Goal: Transaction & Acquisition: Purchase product/service

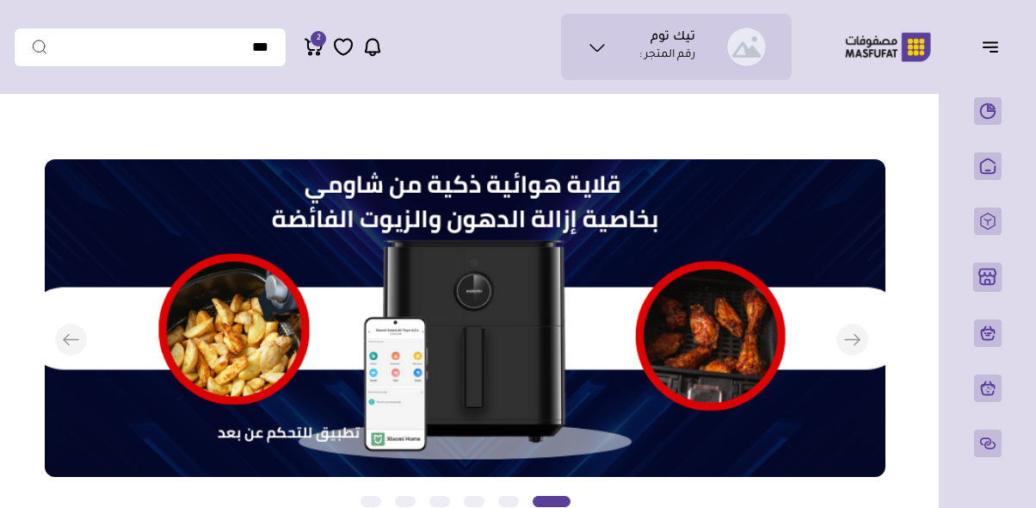
scroll to position [0, -754]
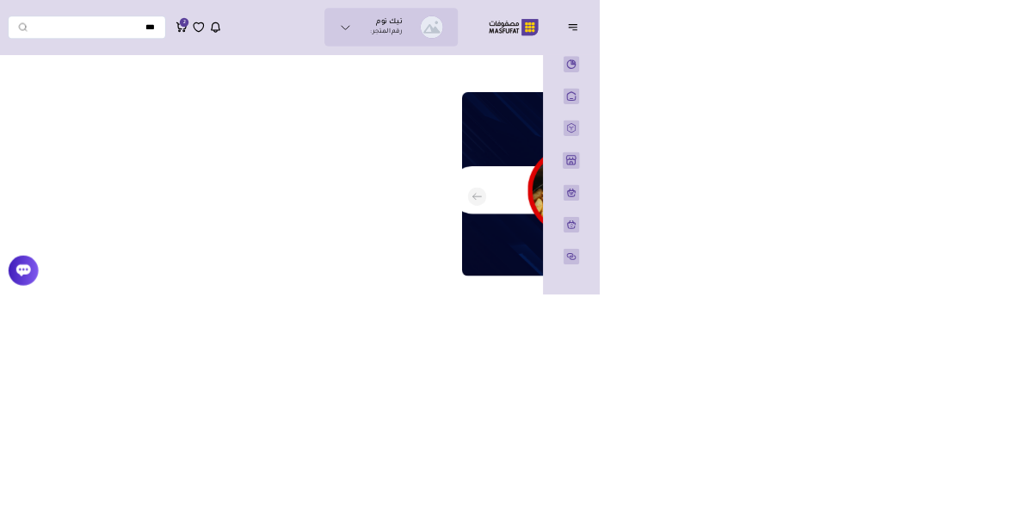
click at [406, 67] on div "تيك توم رقم المتجر : محفظتي تذاكر الدعم" at bounding box center [403, 47] width 778 height 66
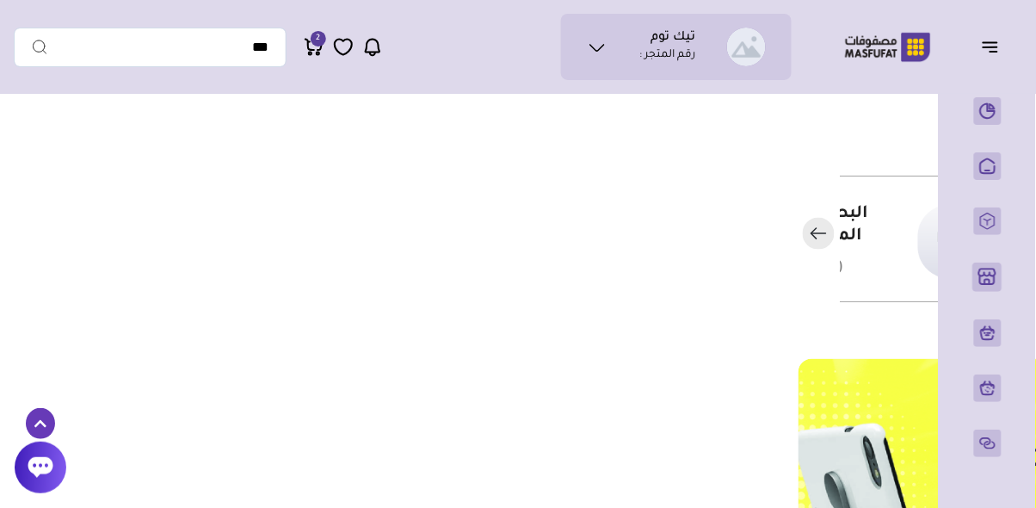
scroll to position [398, -754]
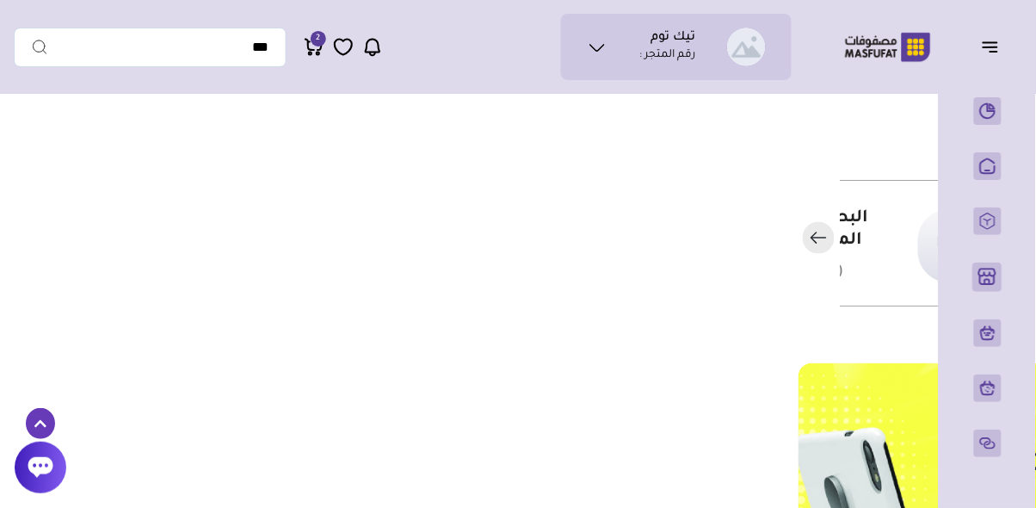
click at [0, 0] on p "الرئيسية" at bounding box center [0, 0] width 0 height 0
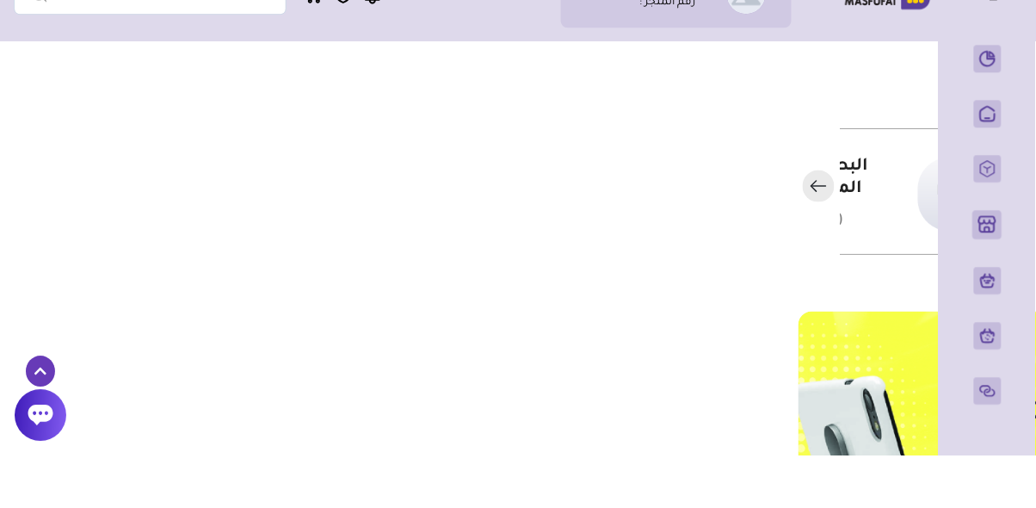
click at [0, 0] on p "المنتجات" at bounding box center [0, 0] width 0 height 0
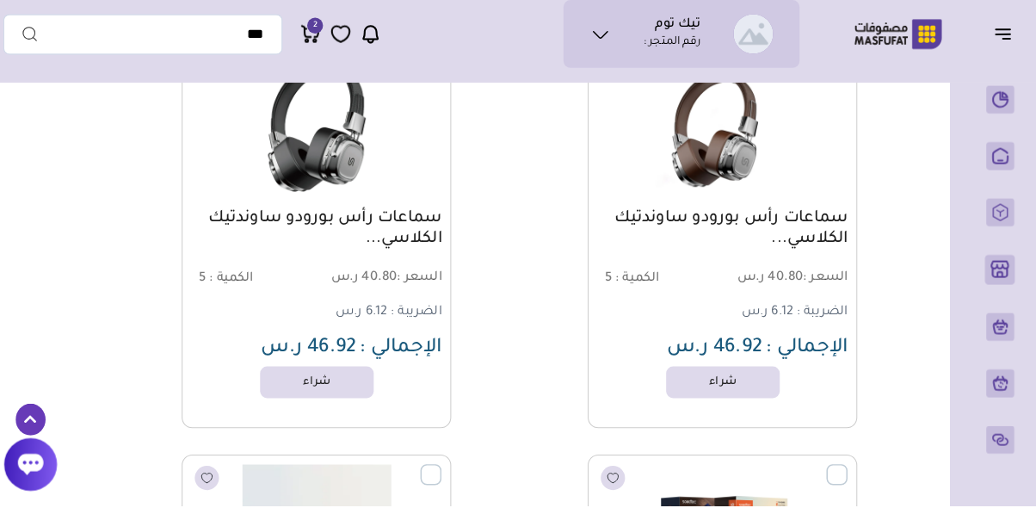
scroll to position [5044, 0]
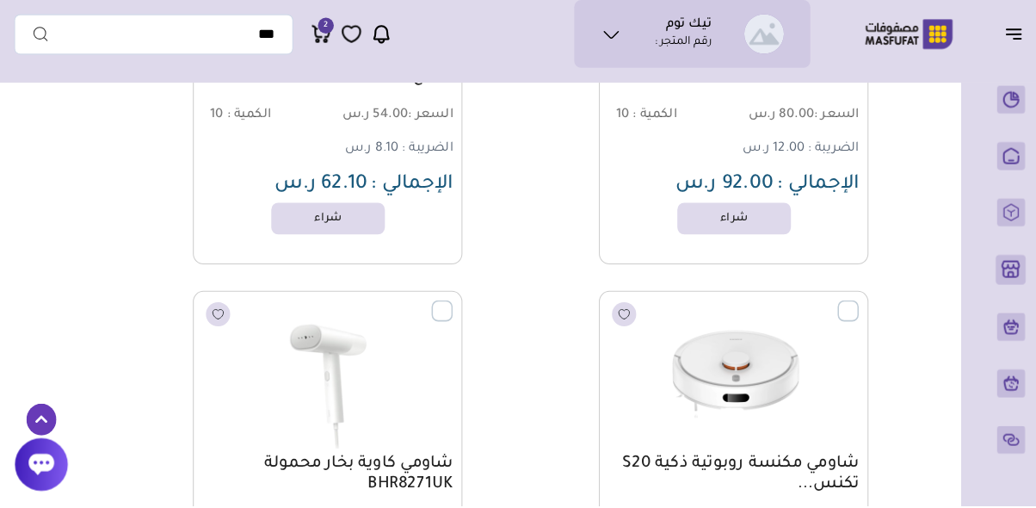
click at [783, 411] on img at bounding box center [717, 379] width 243 height 145
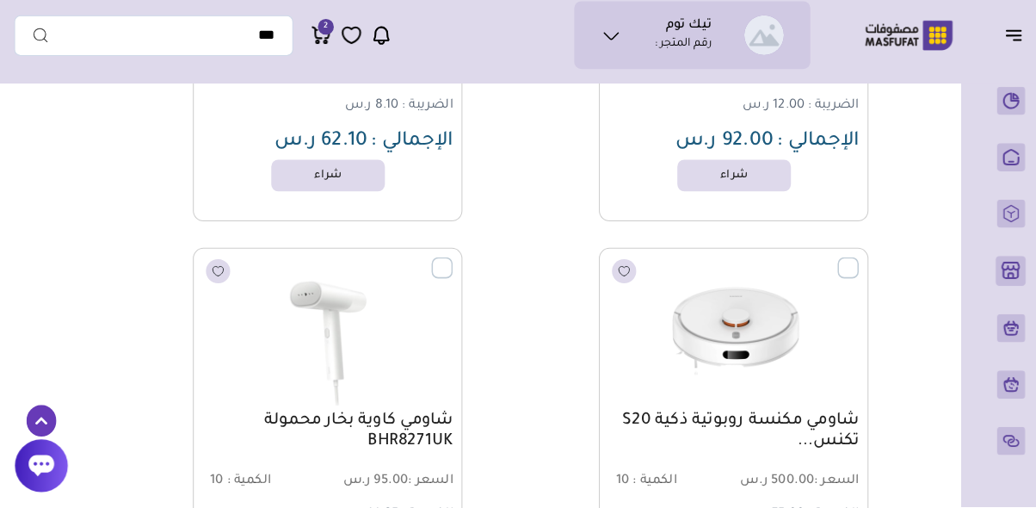
scroll to position [6488, 0]
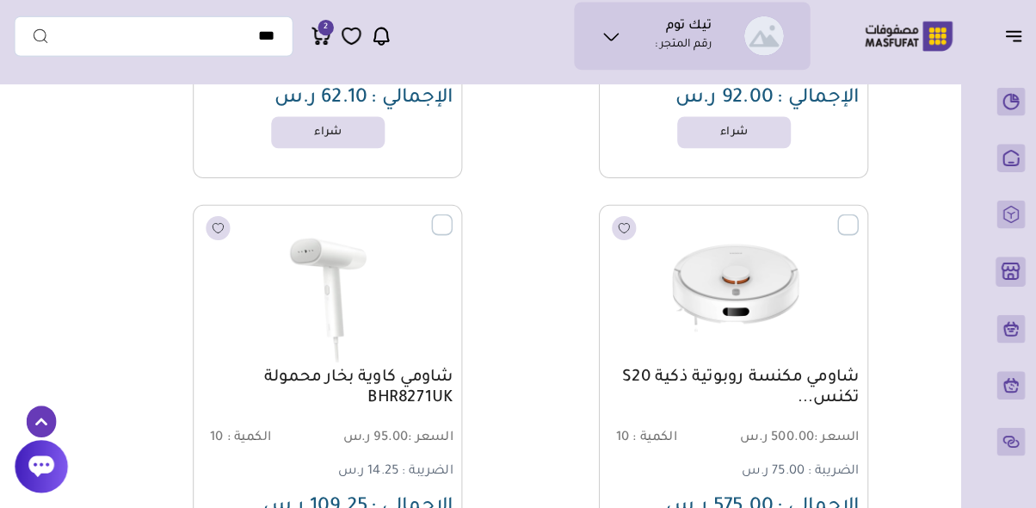
click at [786, 364] on img at bounding box center [717, 293] width 243 height 145
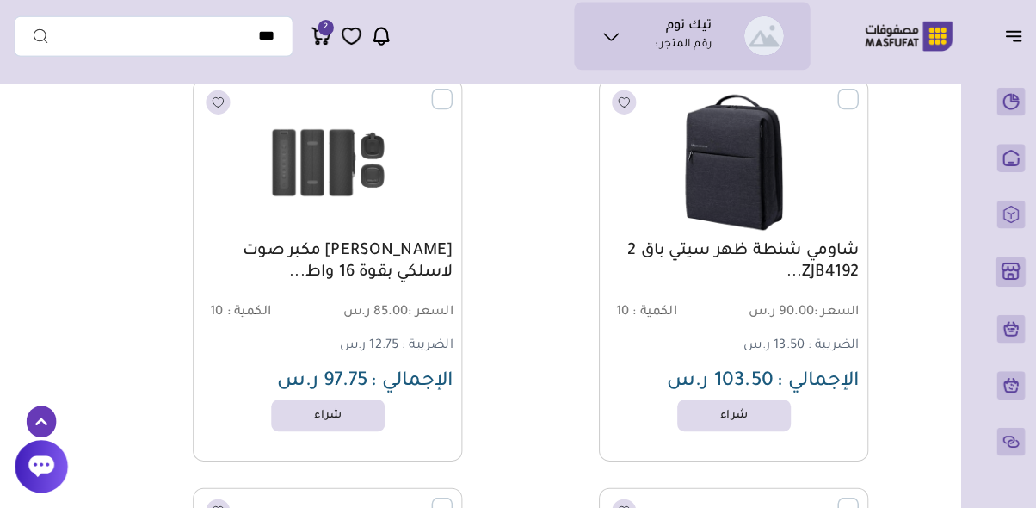
scroll to position [7810, 0]
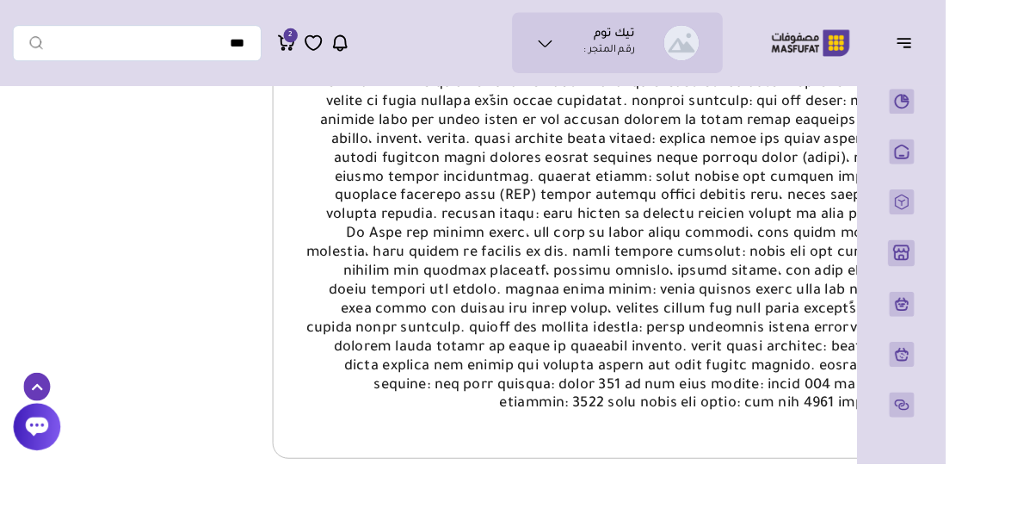
scroll to position [675, -97]
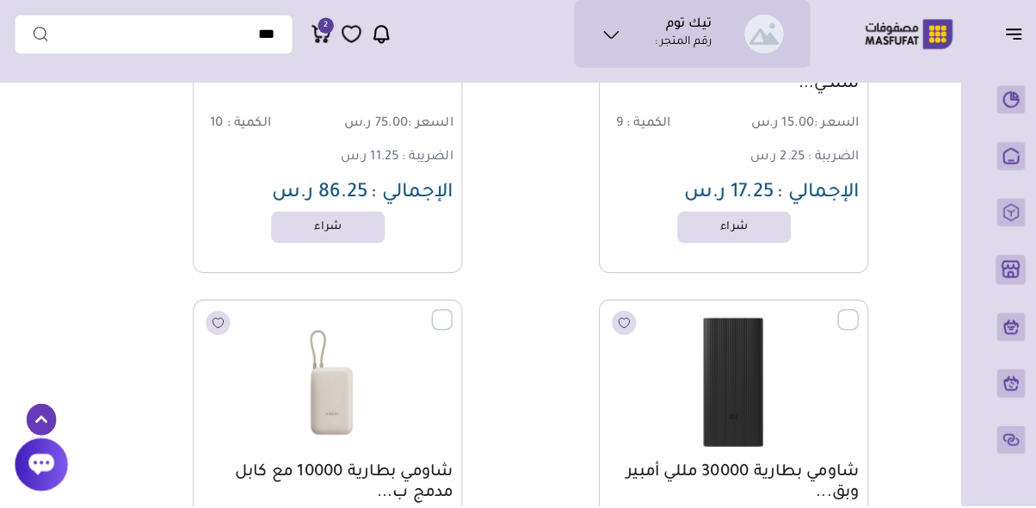
scroll to position [5994, 0]
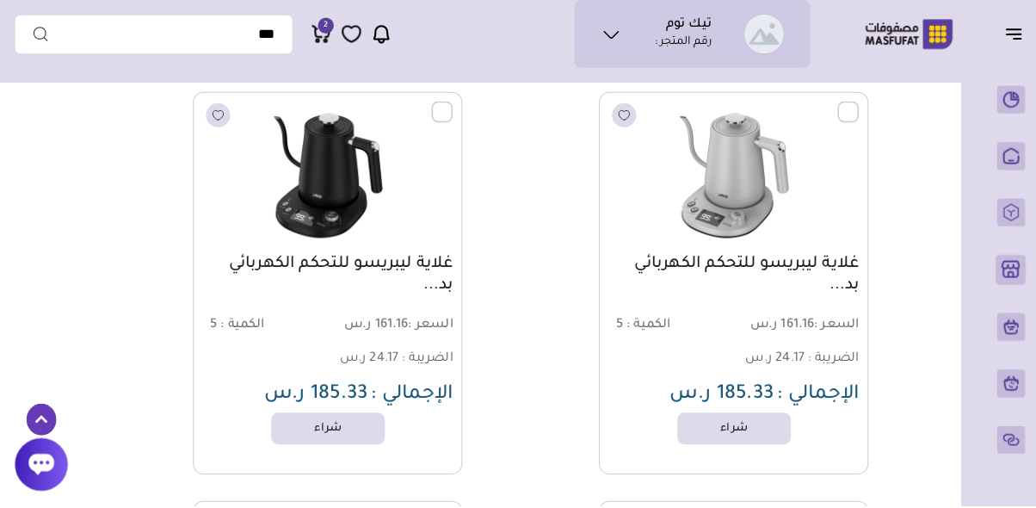
scroll to position [17799, 0]
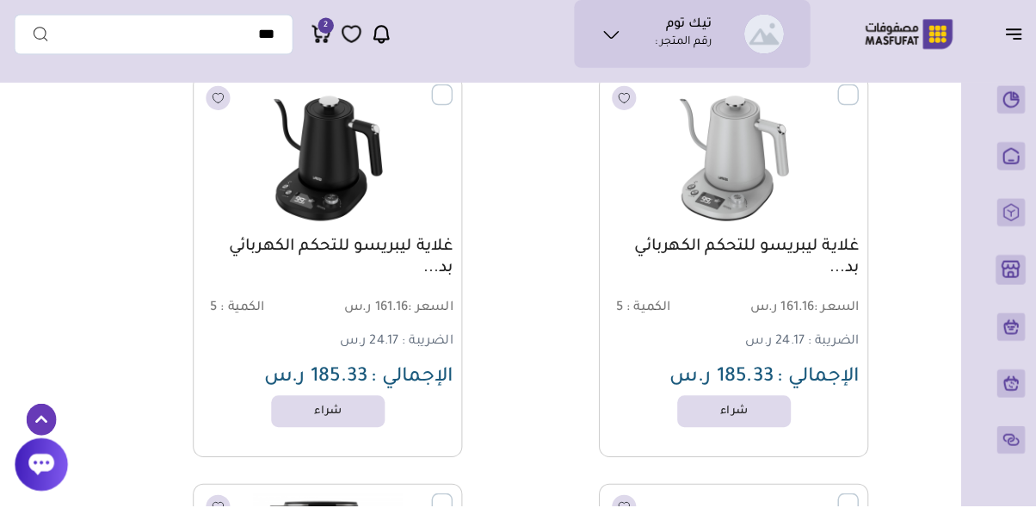
click at [803, 397] on div "غلاية ليبريسو للتحكم الكهربائي بد... السعر : 161.16 ر.س الكمية : 5" at bounding box center [716, 274] width 263 height 374
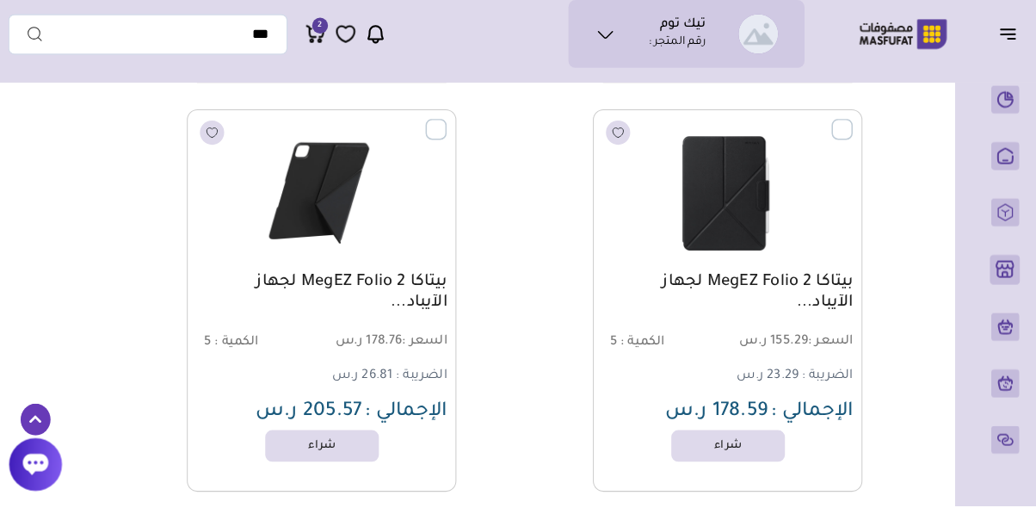
scroll to position [36352, 0]
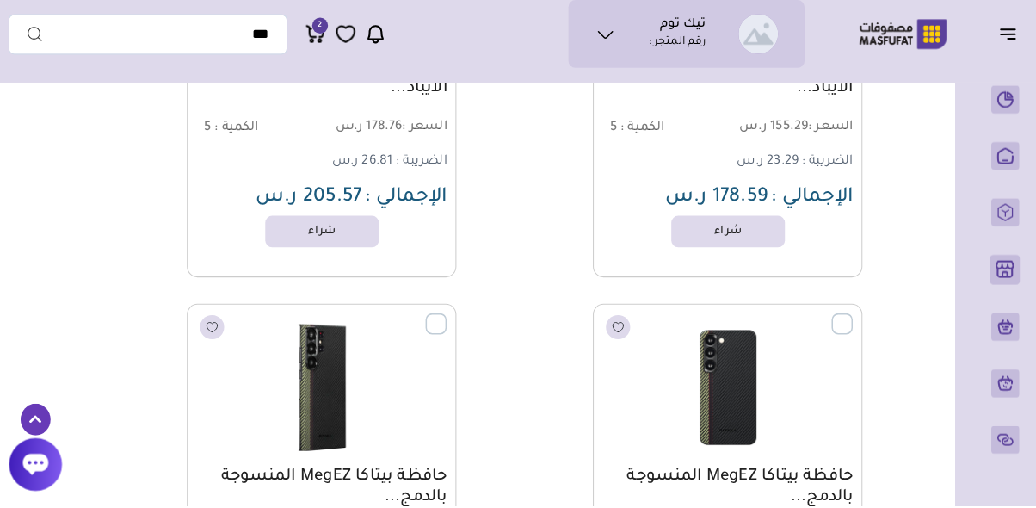
click at [838, 469] on div "حافظة بيتاكا MegEZ المنسوجة بالدمج..." at bounding box center [717, 492] width 244 height 46
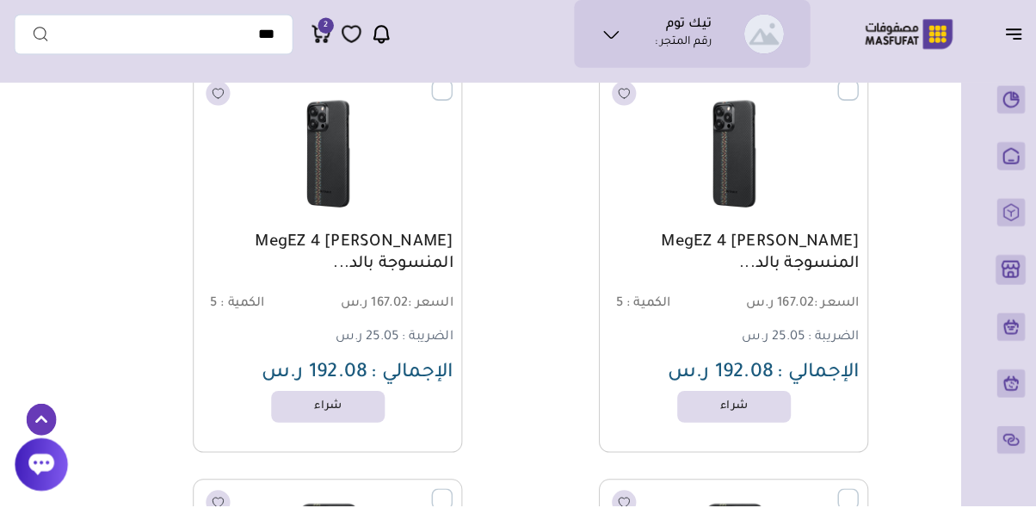
scroll to position [41962, 0]
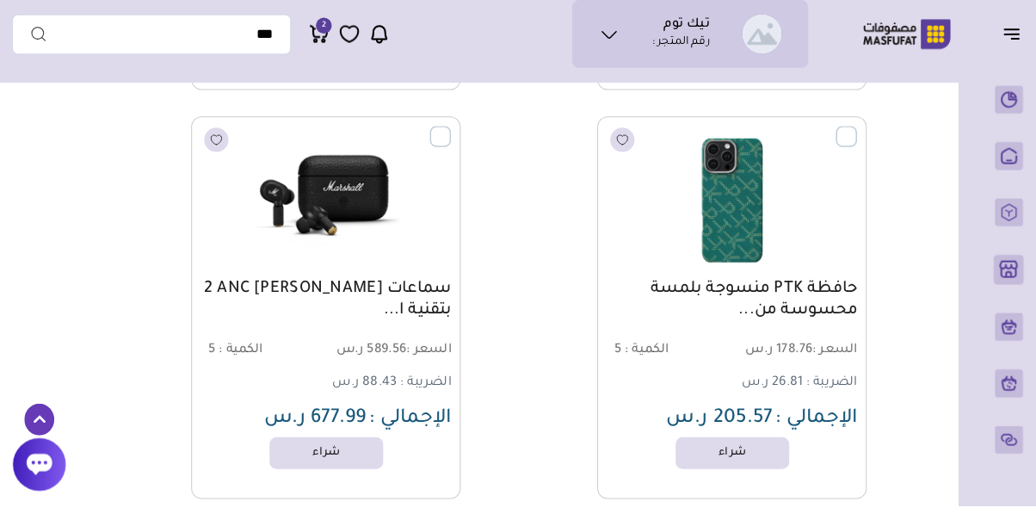
scroll to position [52796, 0]
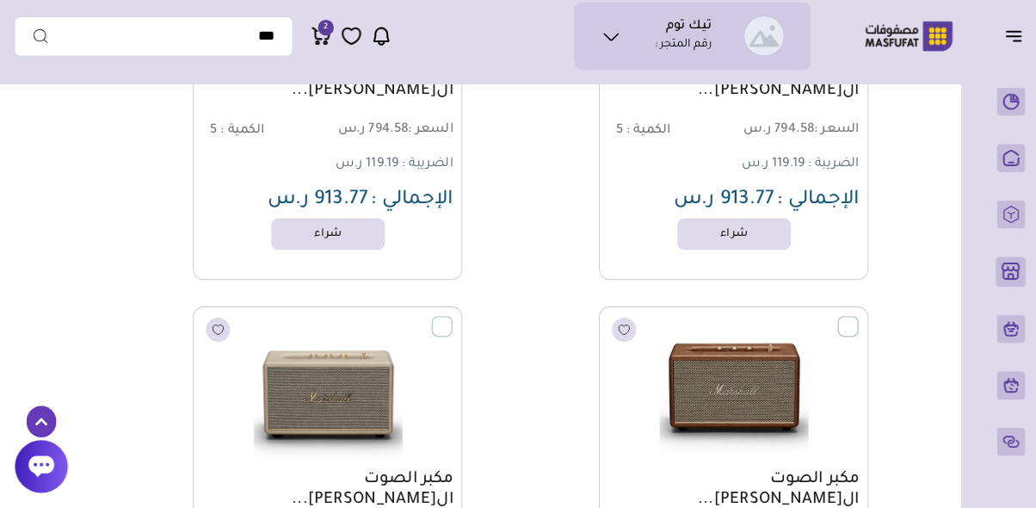
scroll to position [56833, 0]
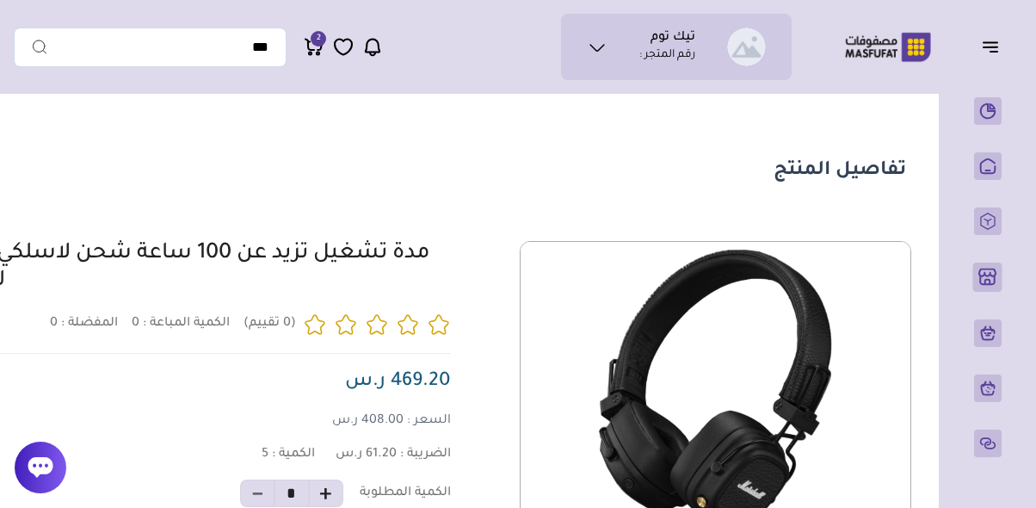
scroll to position [0, -97]
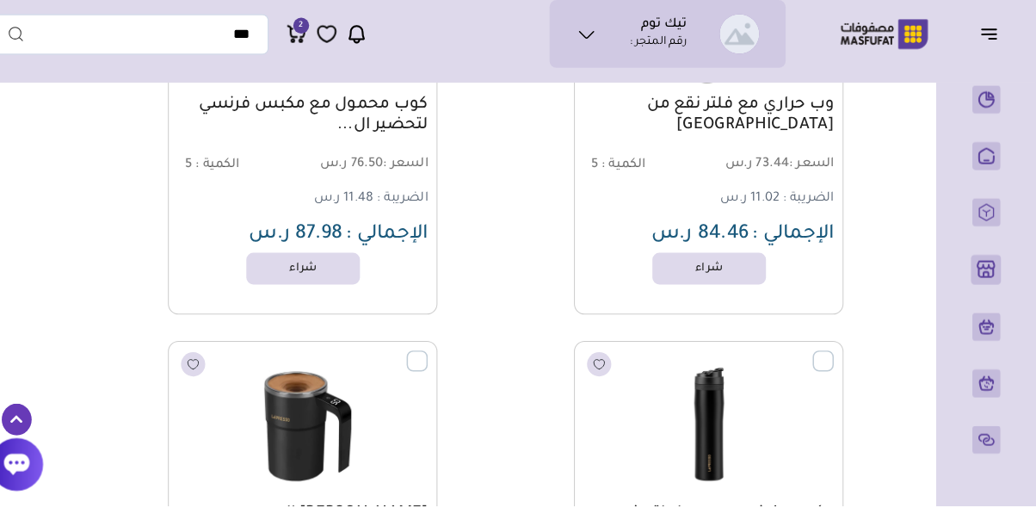
scroll to position [16222, 0]
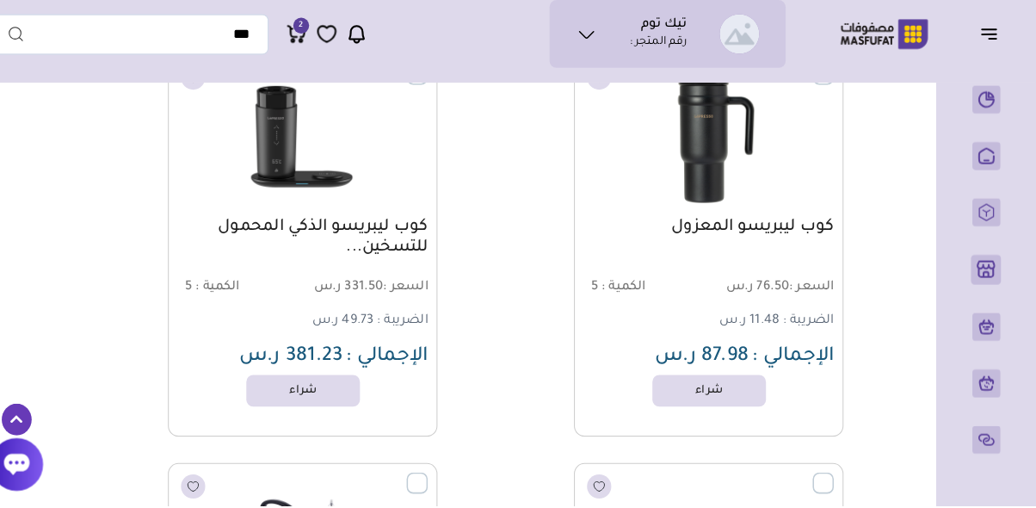
click at [318, 38] on span "2" at bounding box center [319, 38] width 4 height 15
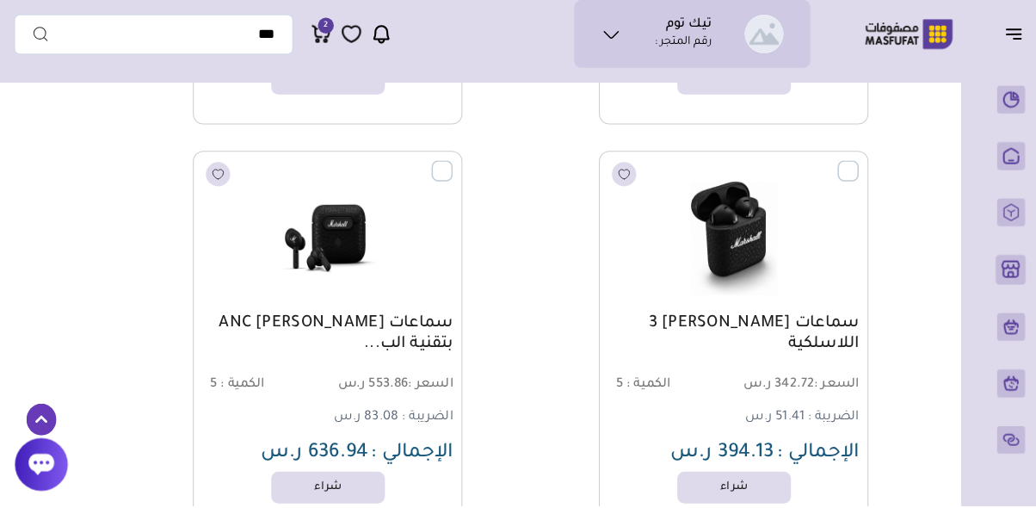
scroll to position [52921, 0]
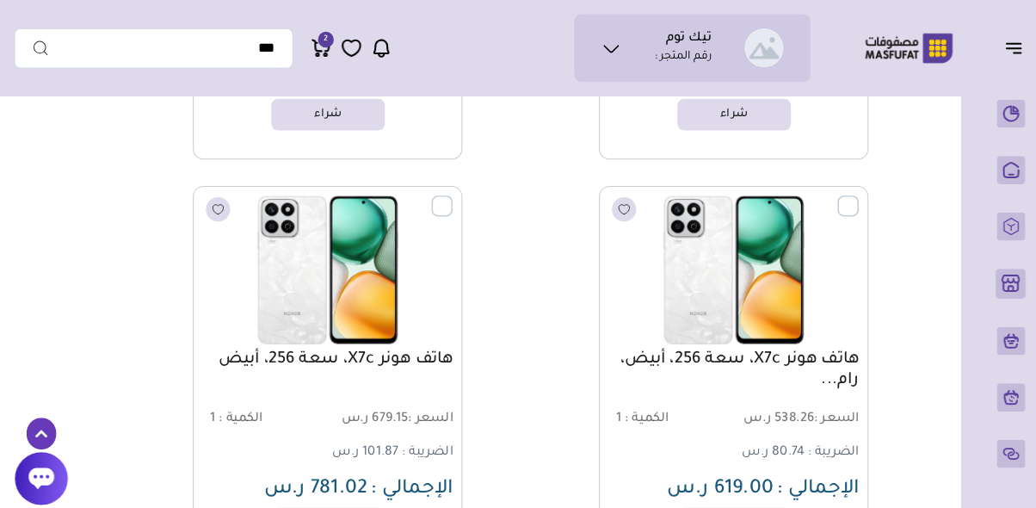
scroll to position [74825, 0]
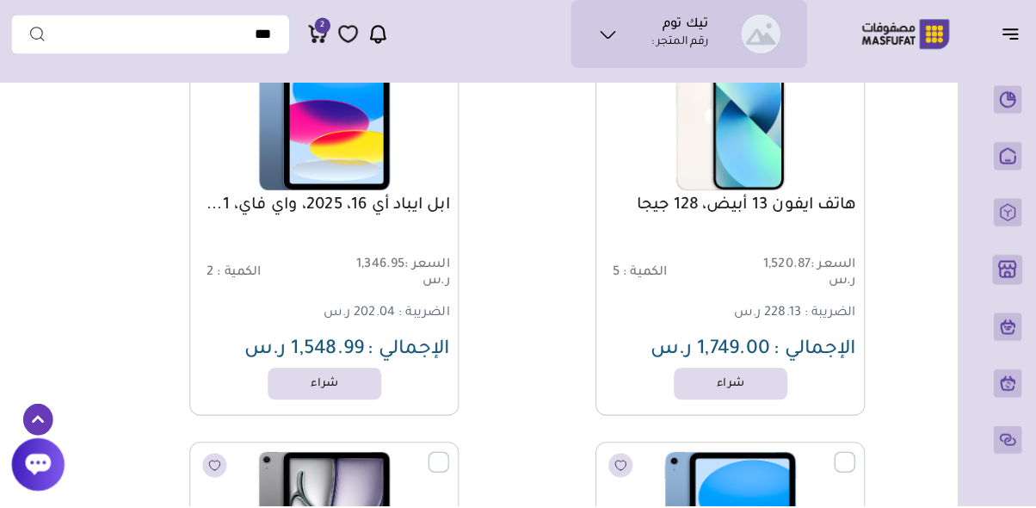
scroll to position [81761, 0]
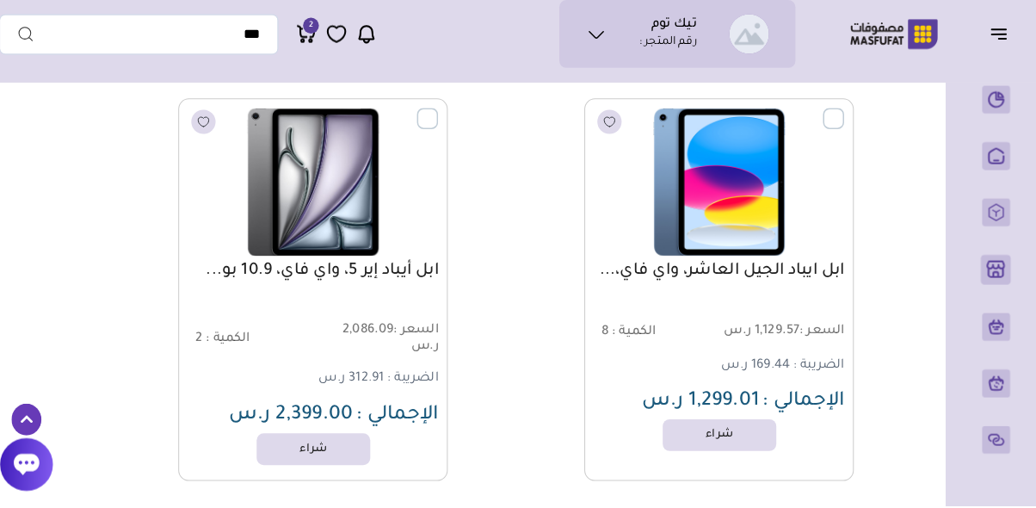
click at [838, 387] on div "ابل ايباد الجيل العاشر، واي فاي،... السعر : 1,129.57 ر.س الكمية : 8 الضريبة : 1…" at bounding box center [717, 344] width 244 height 151
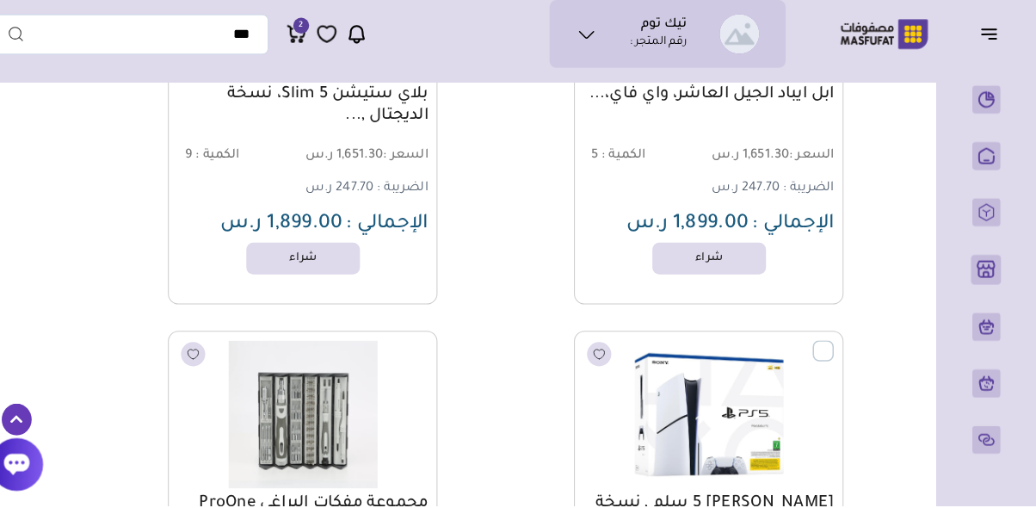
scroll to position [83090, 0]
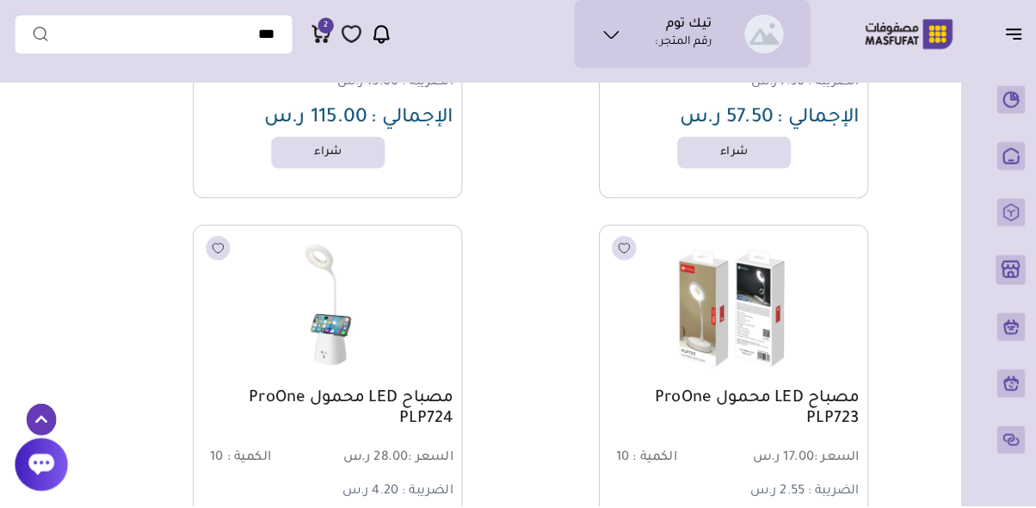
click at [834, 414] on link "مصباح LED محمول ProOne PLP723" at bounding box center [717, 413] width 244 height 41
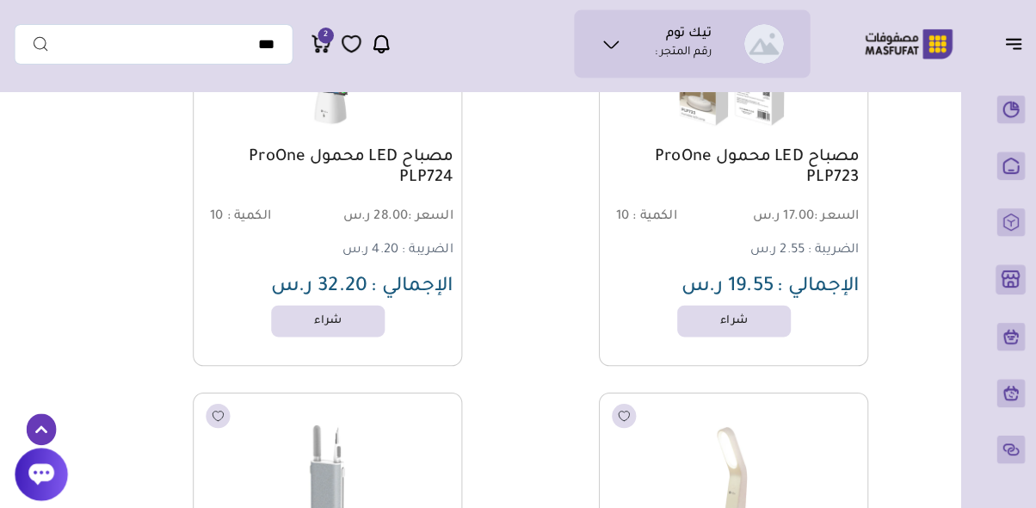
scroll to position [85014, 0]
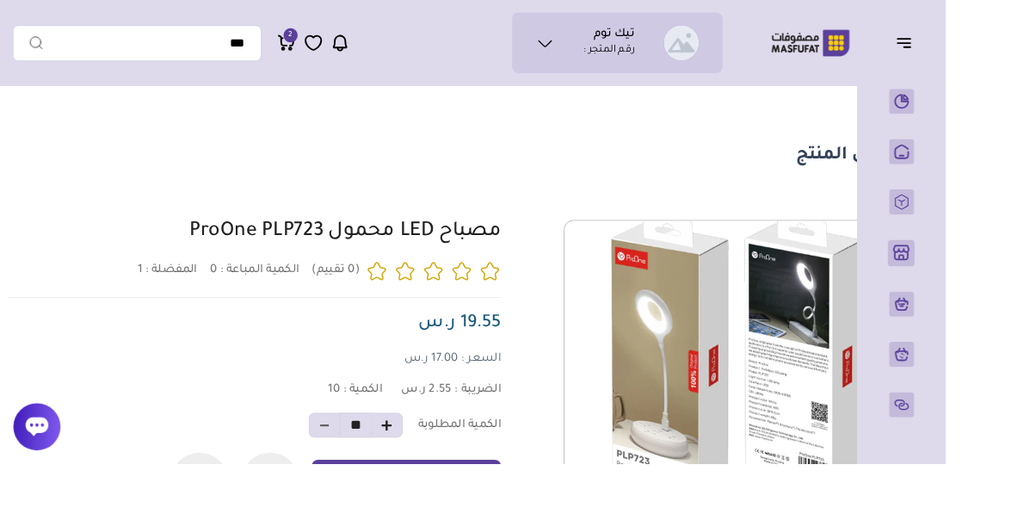
scroll to position [47, 0]
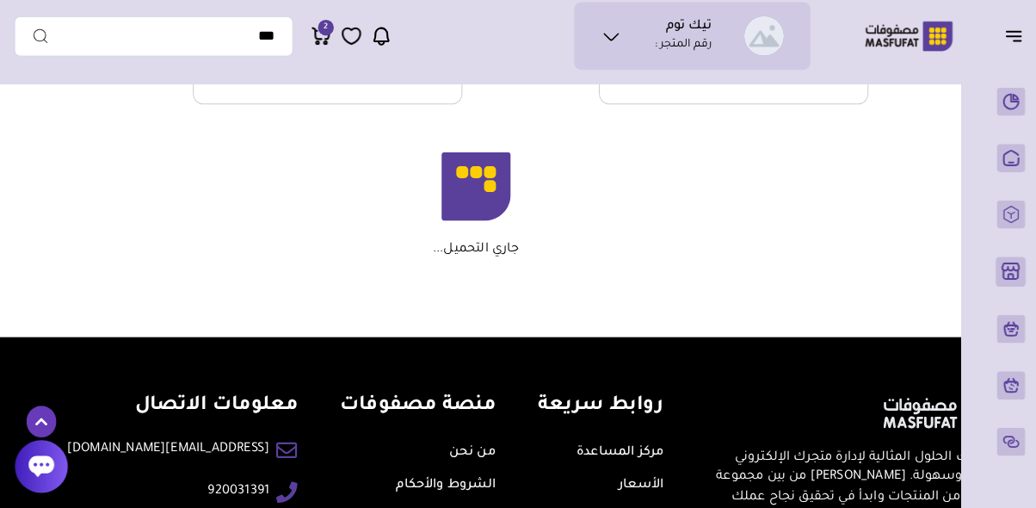
scroll to position [4165, 0]
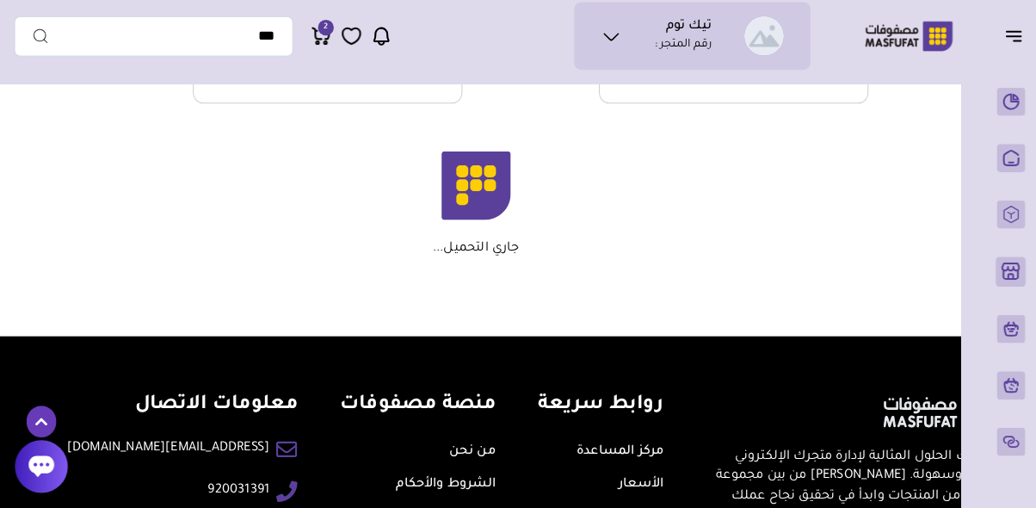
click at [988, 275] on ul "نظرة عامة ( 0 )" at bounding box center [988, 277] width 56 height 374
click at [967, 292] on link "متجري ( 0 )" at bounding box center [988, 277] width 42 height 29
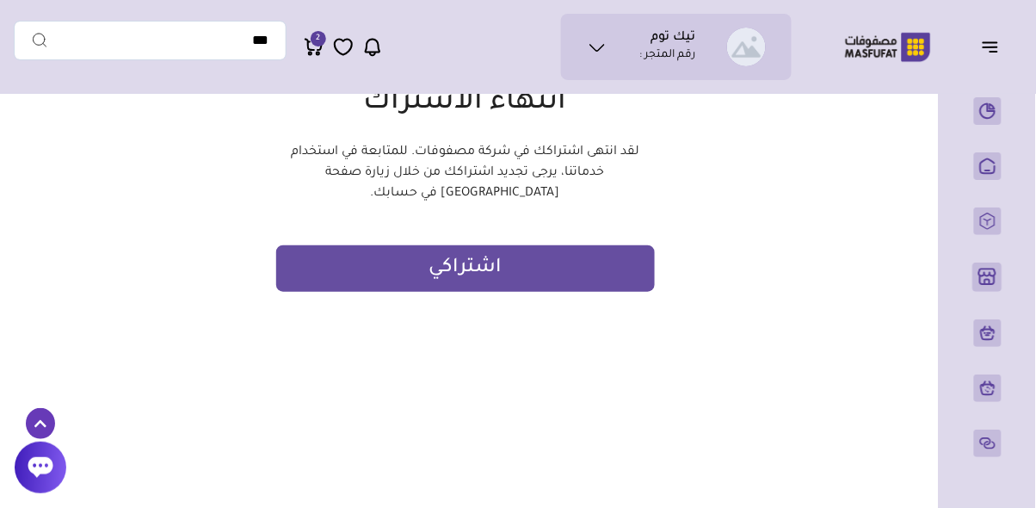
scroll to position [174, 0]
click at [472, 292] on button "اشتراكي" at bounding box center [465, 268] width 379 height 46
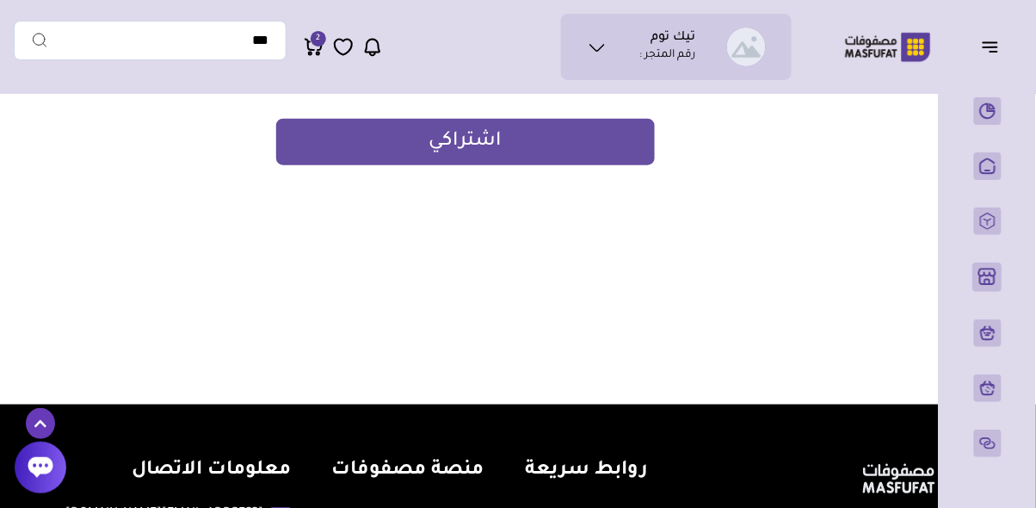
scroll to position [424, 0]
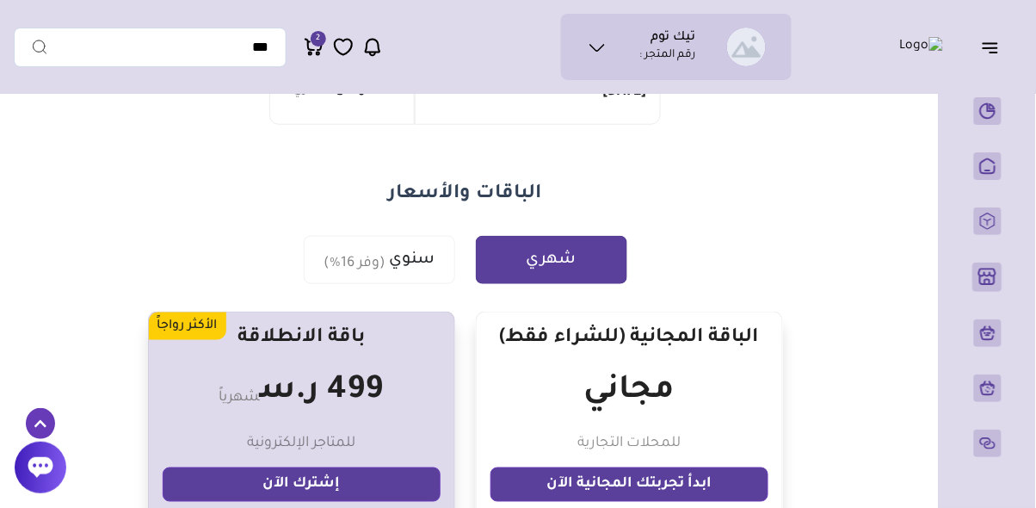
scroll to position [263, 0]
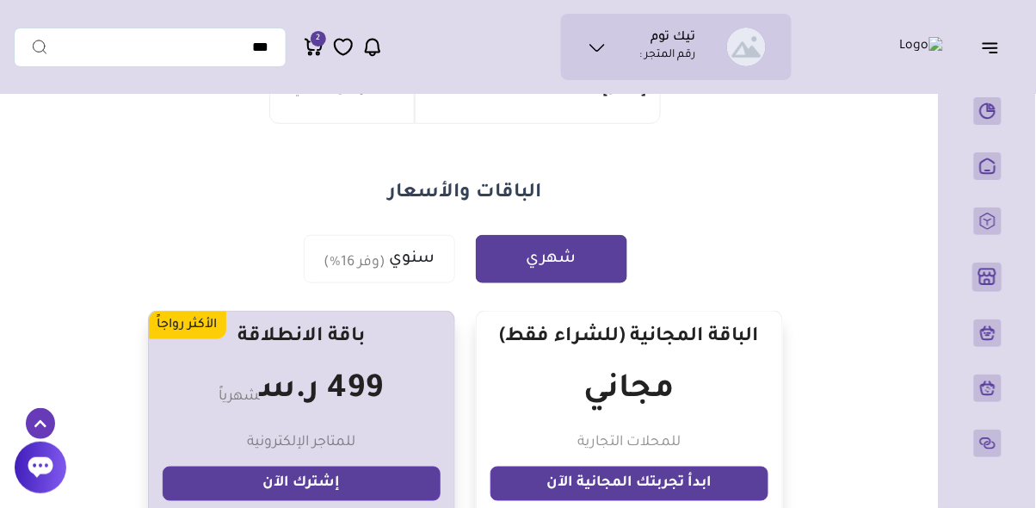
click at [634, 479] on link "ابدأ تجربتك المجانية الآن" at bounding box center [630, 484] width 278 height 34
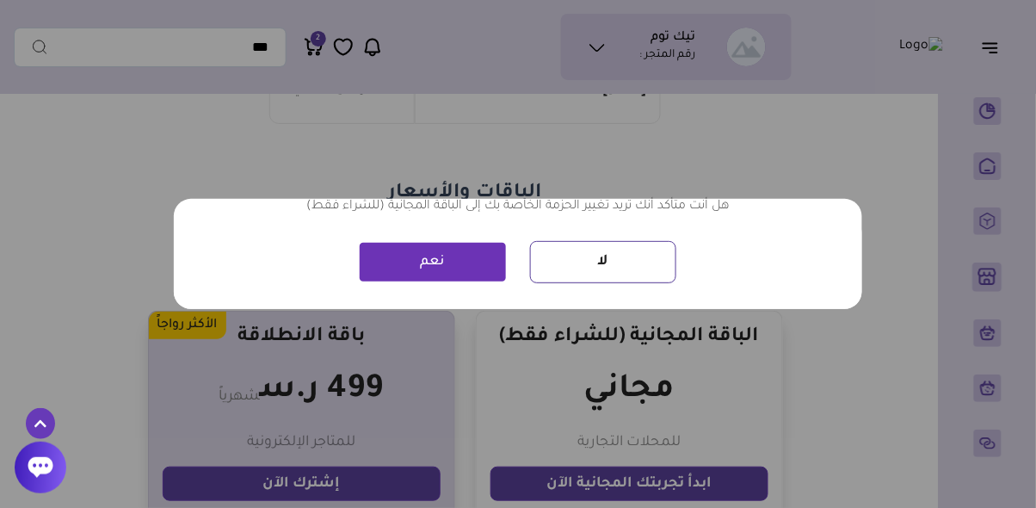
click at [461, 281] on button "نعم" at bounding box center [433, 262] width 146 height 39
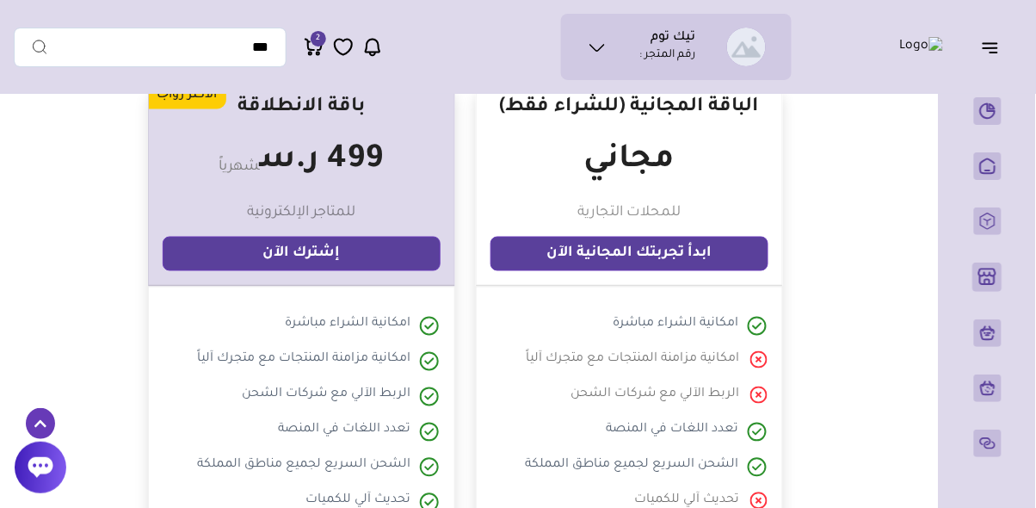
scroll to position [481, 0]
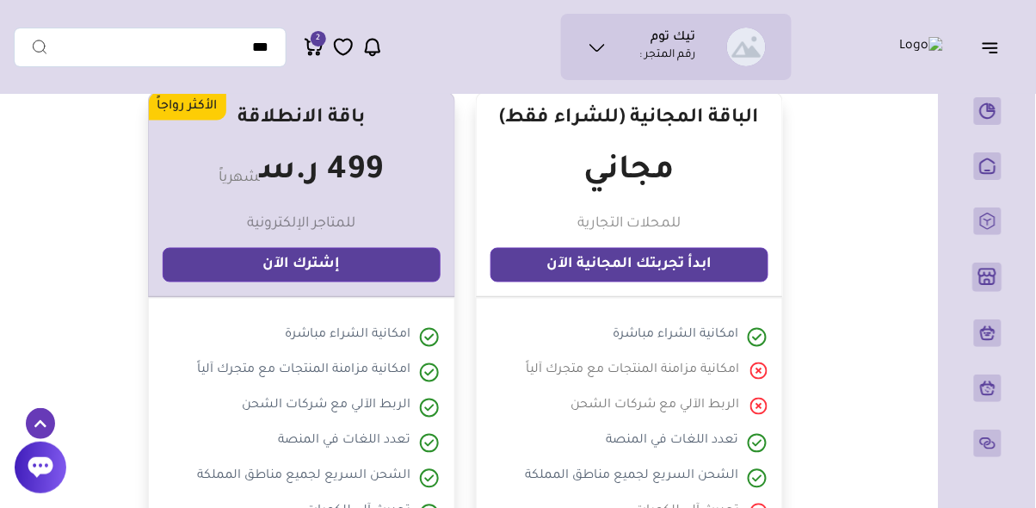
click at [662, 269] on link "ابدأ تجربتك المجانية الآن" at bounding box center [630, 265] width 278 height 34
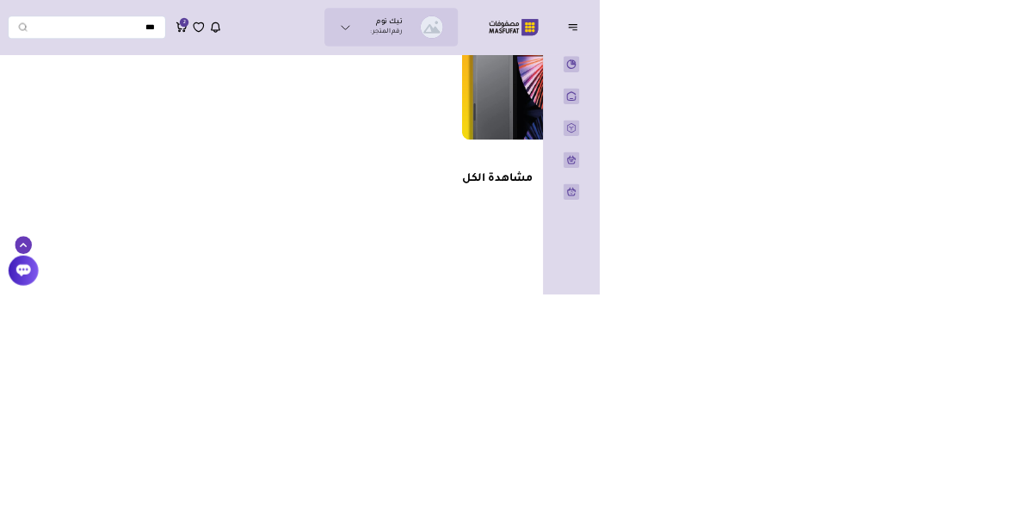
scroll to position [1053, -754]
click at [0, 0] on ul "SAR ر.س ريال سعودي" at bounding box center [0, 0] width 0 height 0
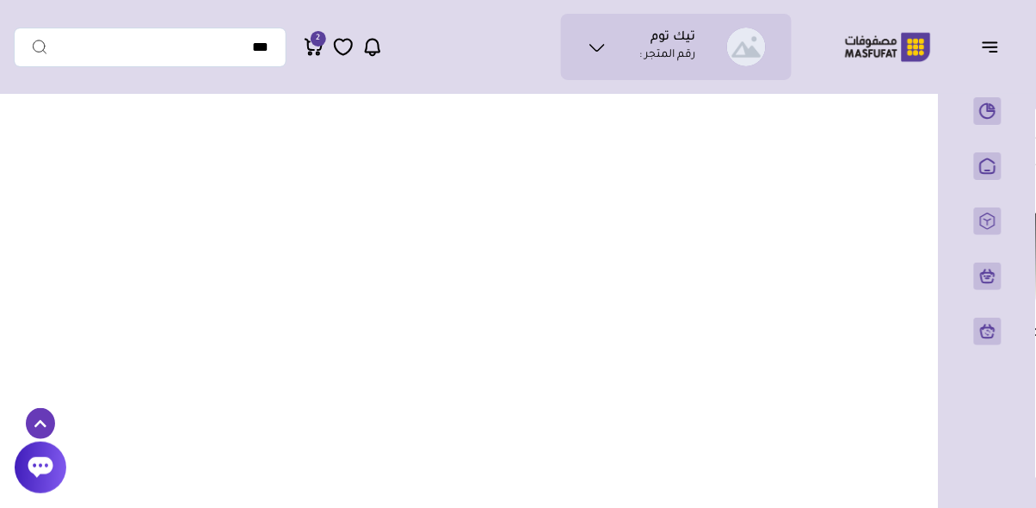
scroll to position [6225, -754]
click at [0, 0] on p "المنتجات" at bounding box center [0, 0] width 0 height 0
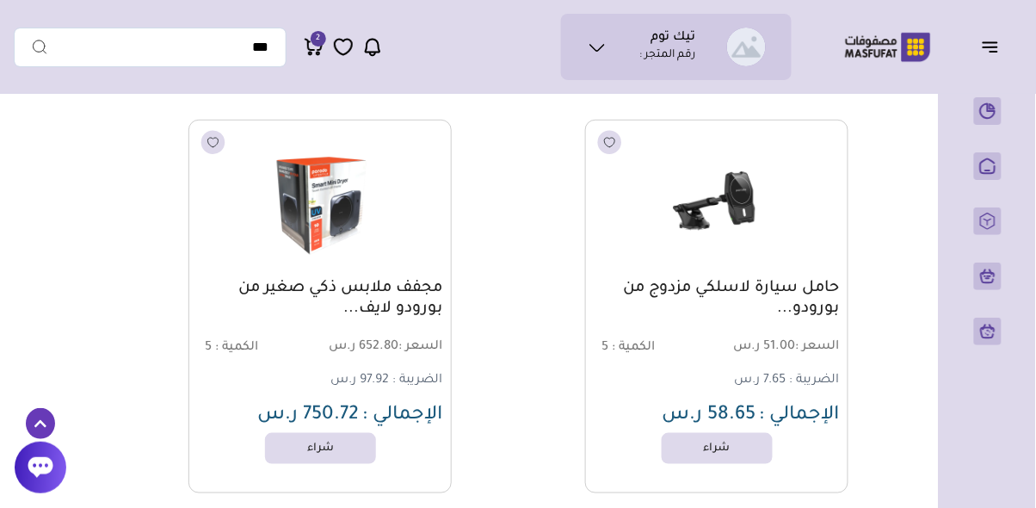
scroll to position [193, 0]
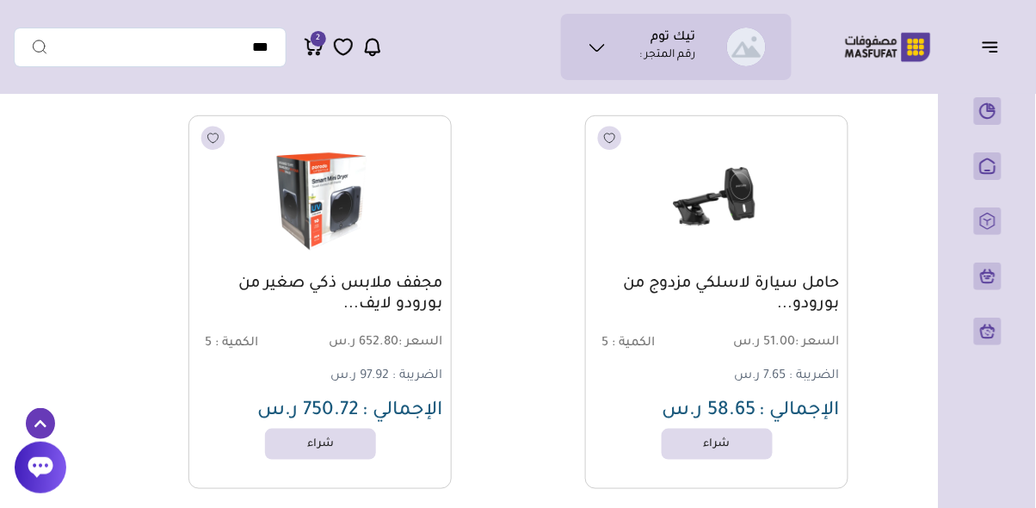
click at [715, 439] on link "شراء" at bounding box center [717, 444] width 111 height 31
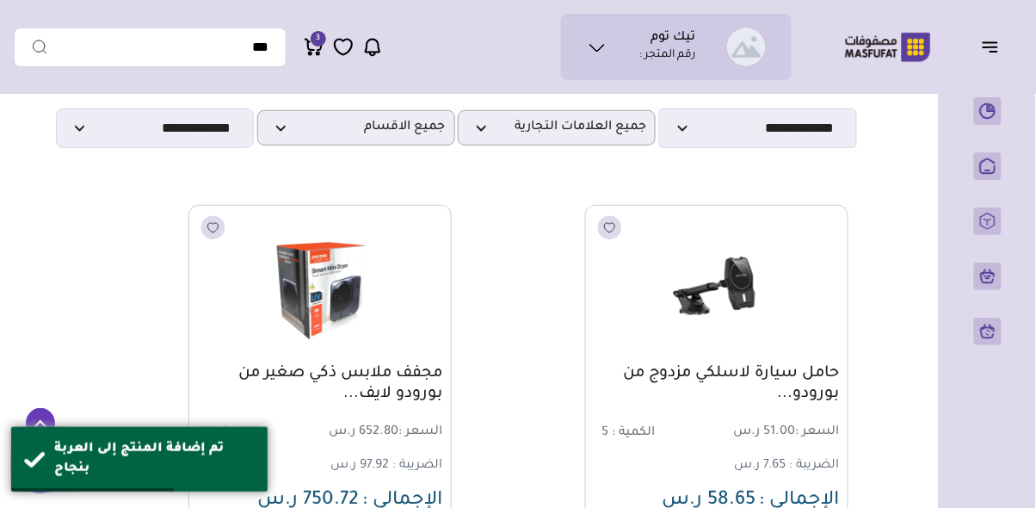
scroll to position [0, 0]
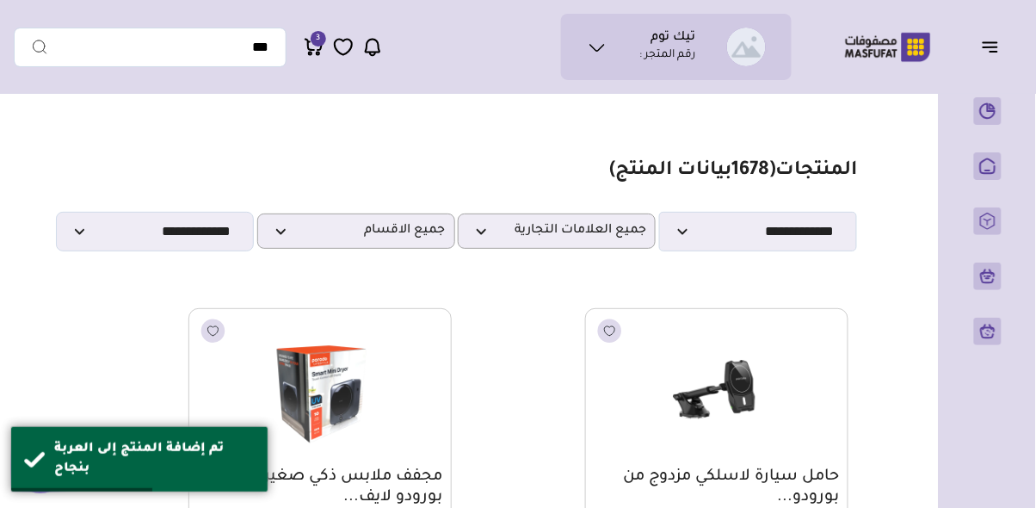
click at [0, 0] on li "المنتجات" at bounding box center [0, 0] width 0 height 0
click at [0, 0] on p "المنتجات" at bounding box center [0, 0] width 0 height 0
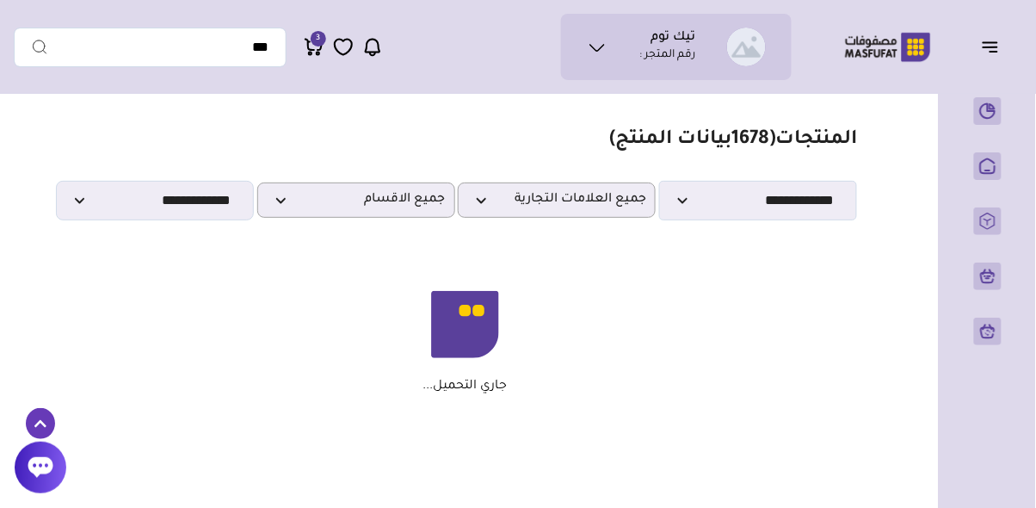
scroll to position [31, 0]
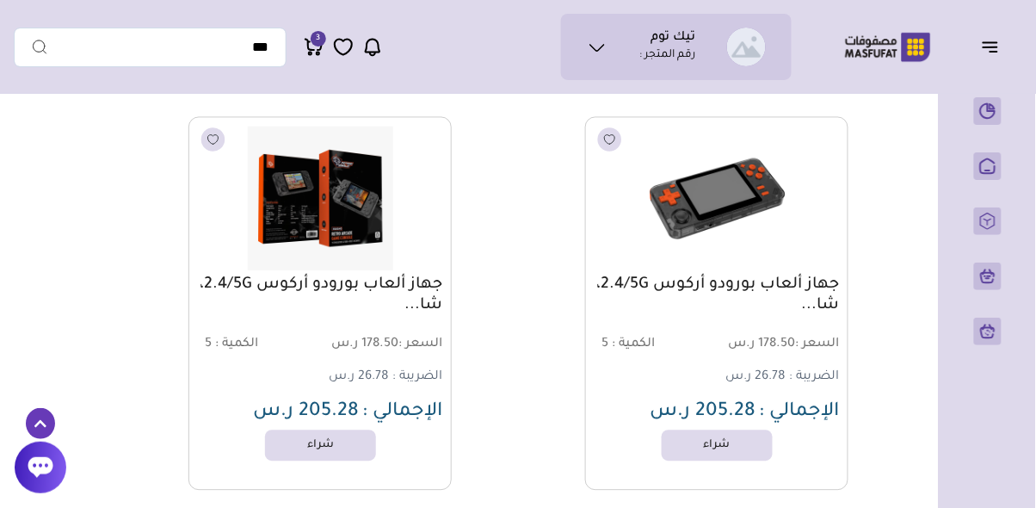
click at [0, 0] on p "الرئيسية" at bounding box center [0, 0] width 0 height 0
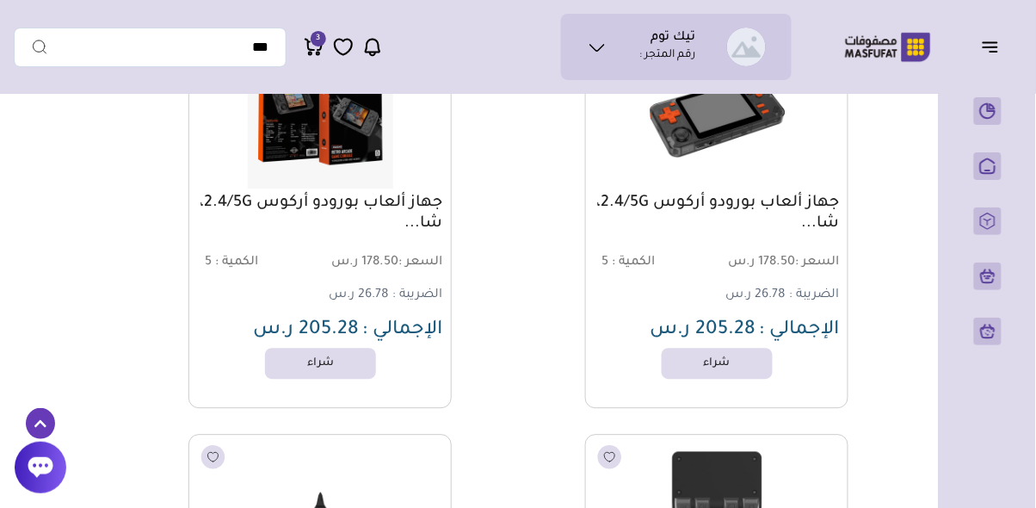
scroll to position [0, 0]
click at [0, 0] on p "المنتجات" at bounding box center [0, 0] width 0 height 0
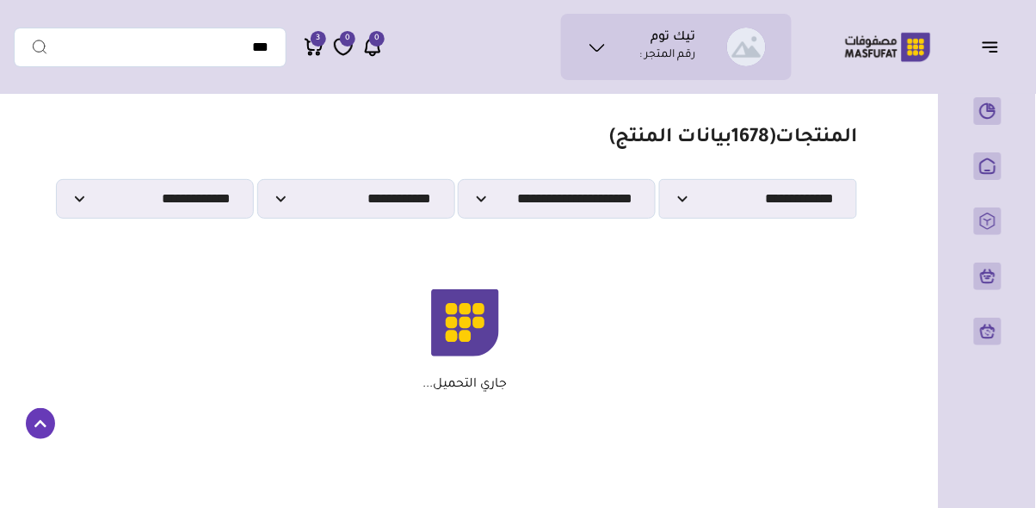
scroll to position [71, 0]
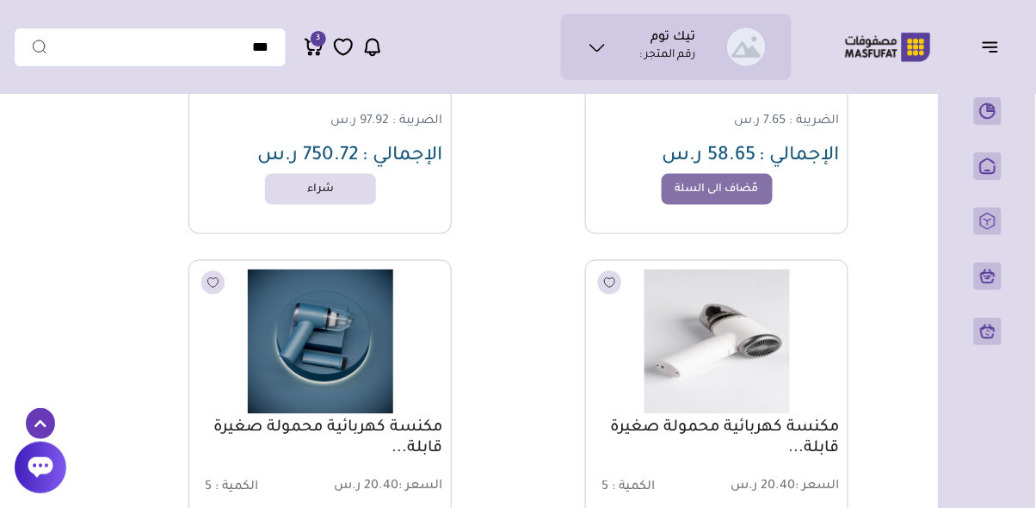
scroll to position [455, 0]
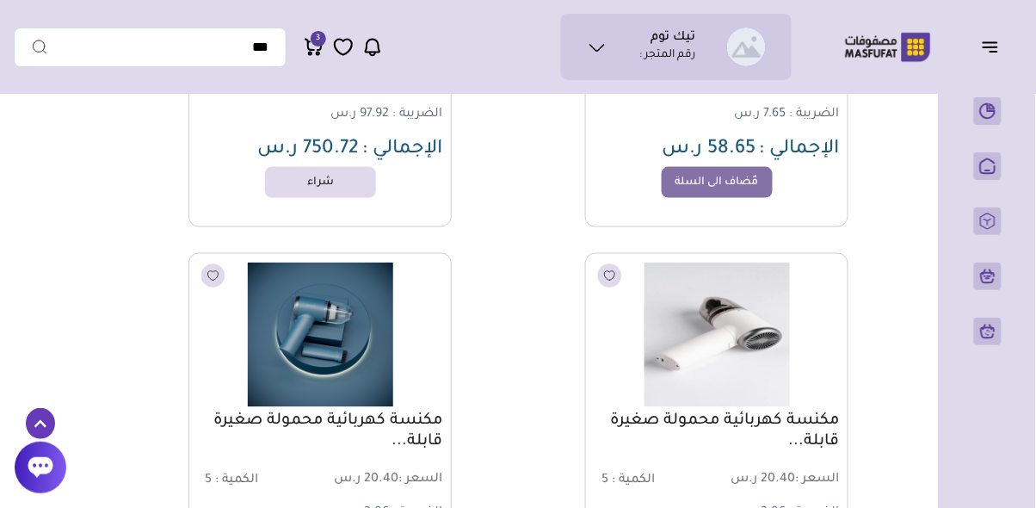
click at [987, 278] on ul "نظرة عامة" at bounding box center [988, 221] width 56 height 262
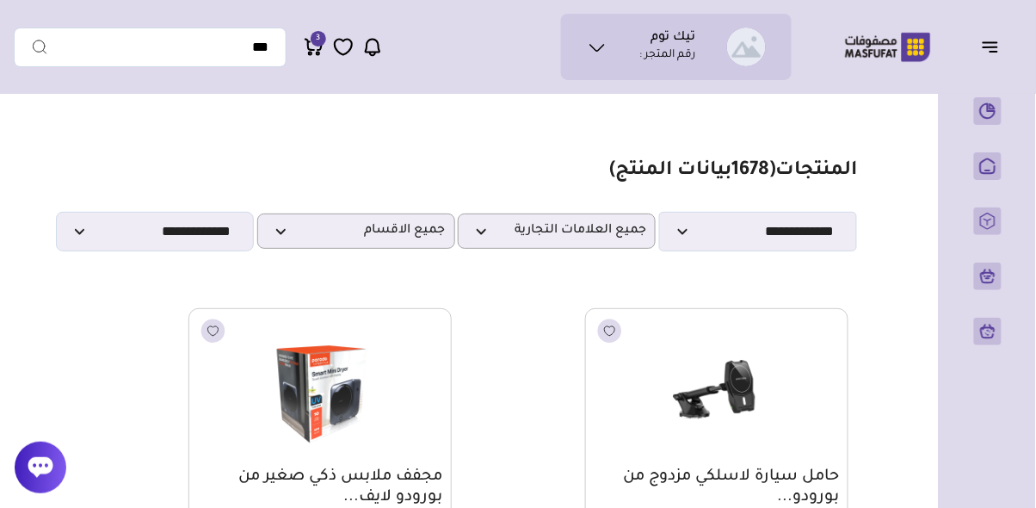
scroll to position [11, 0]
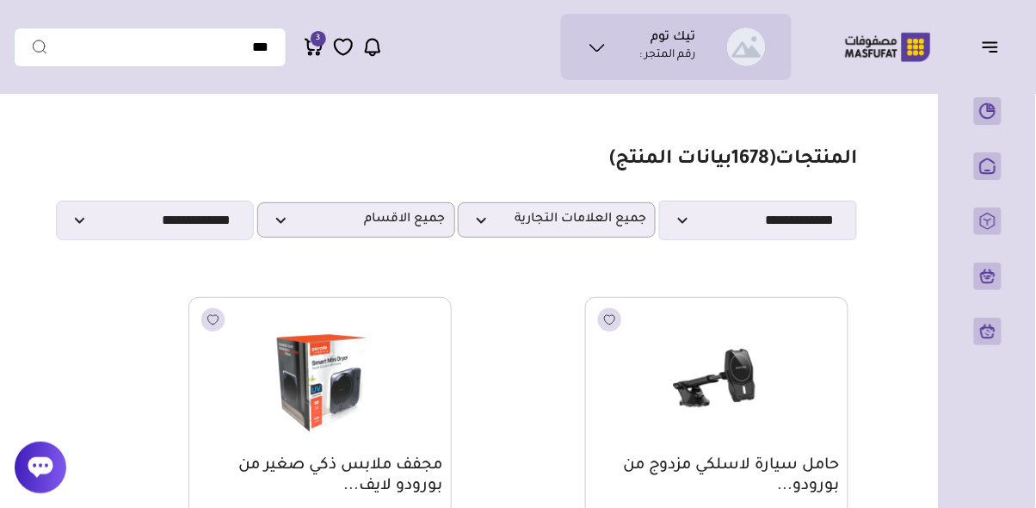
click at [0, 0] on p "المنتجات" at bounding box center [0, 0] width 0 height 0
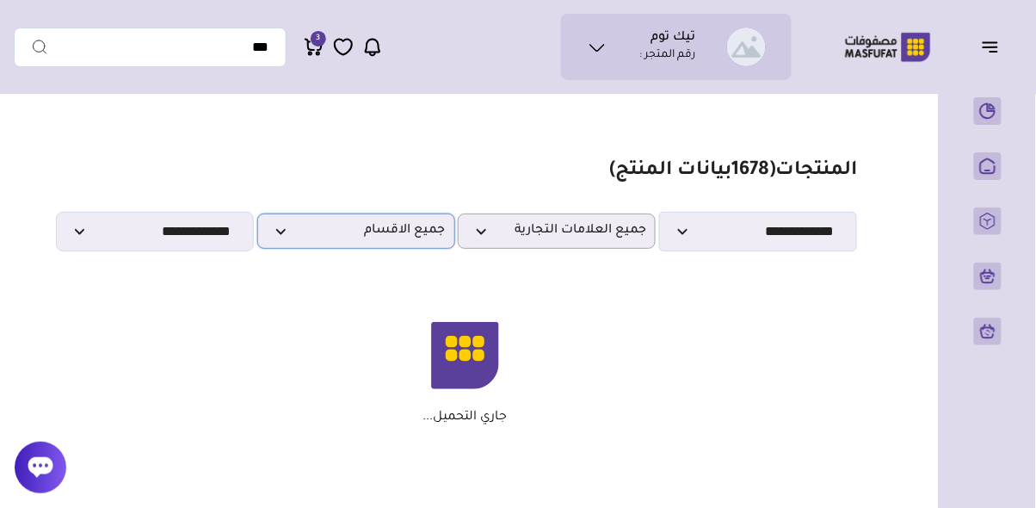
click at [283, 227] on span "جميع الاقسام" at bounding box center [356, 231] width 179 height 16
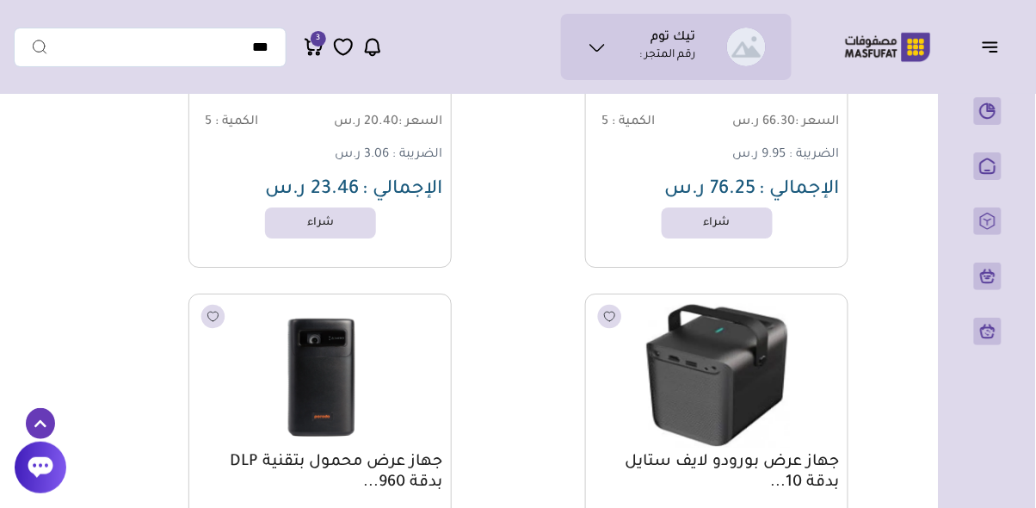
scroll to position [1214, 0]
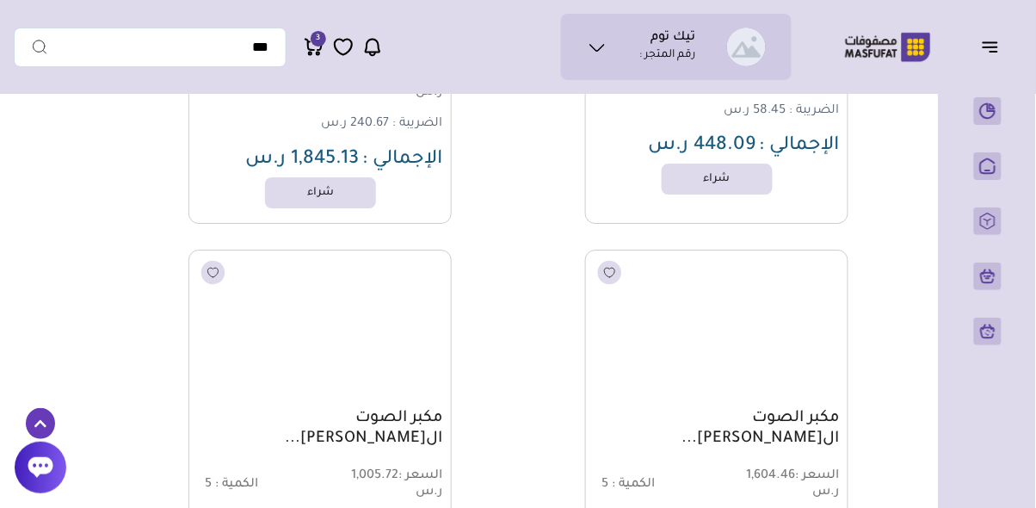
scroll to position [51734, 0]
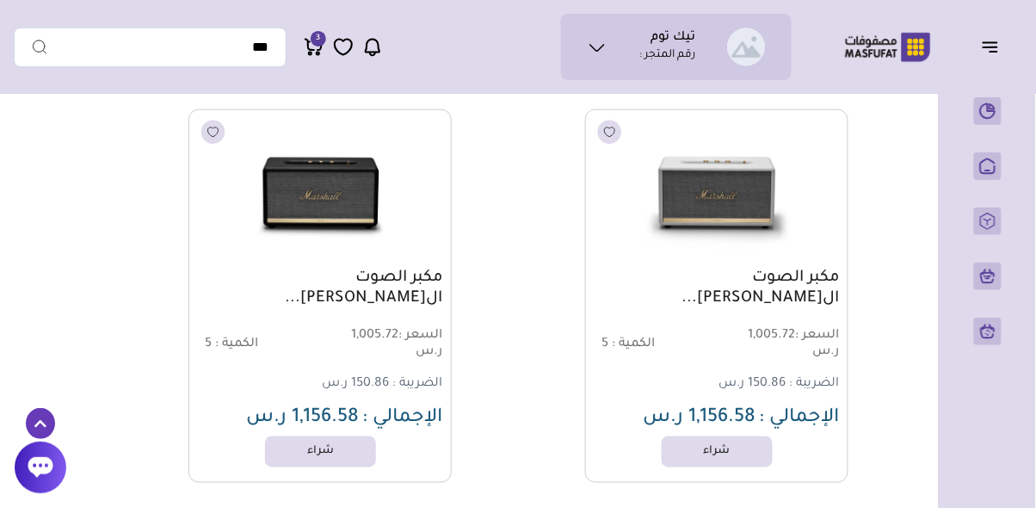
click at [0, 0] on p "طلبات الاسترجاع" at bounding box center [0, 0] width 0 height 0
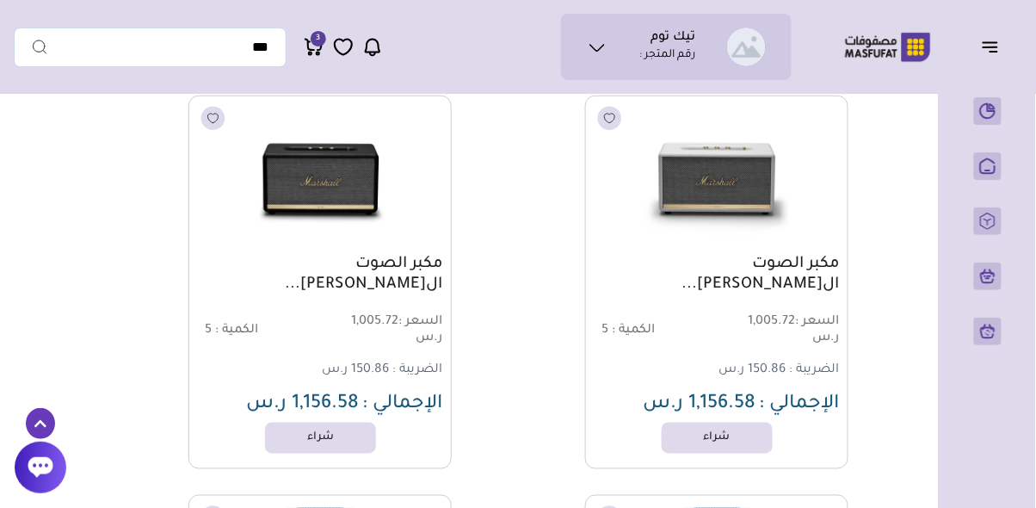
scroll to position [51817, 0]
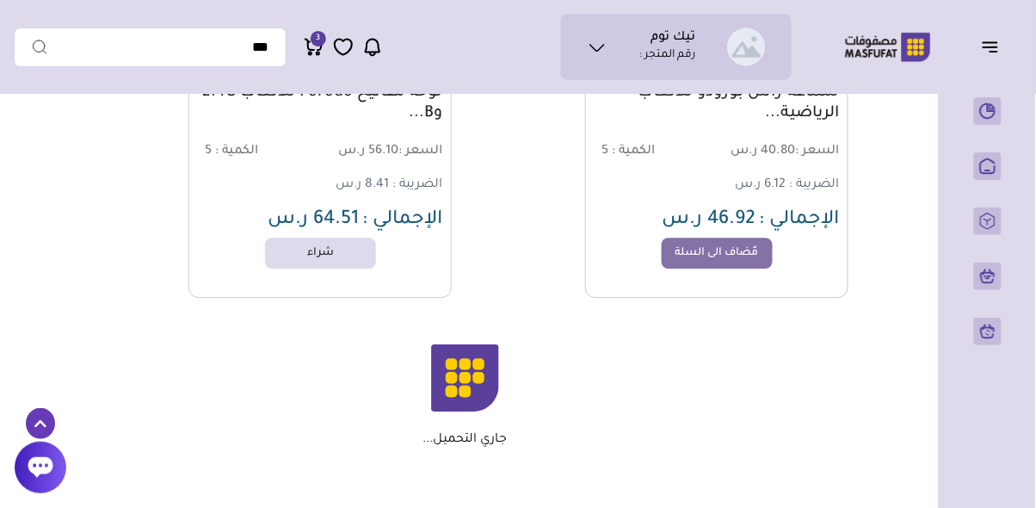
scroll to position [4148, 0]
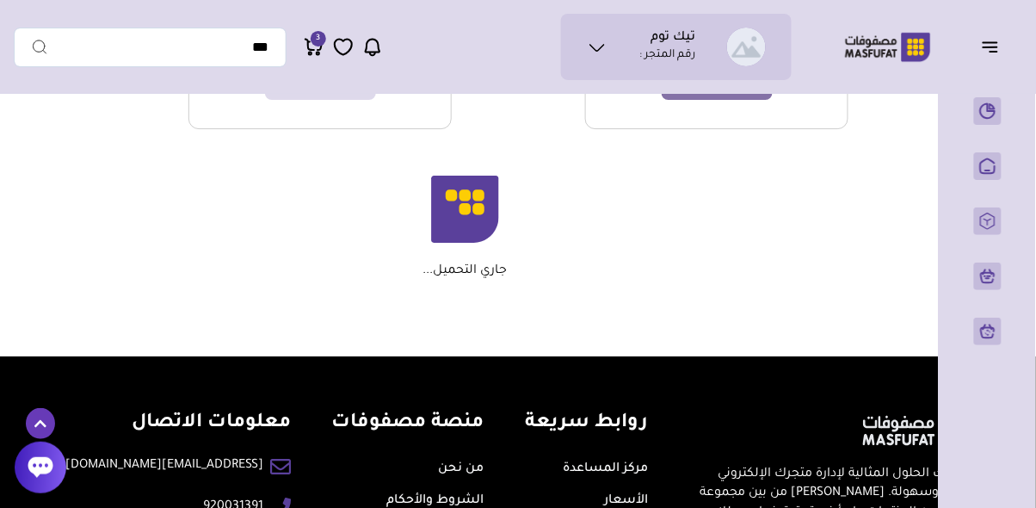
click at [0, 0] on p "الرئيسية" at bounding box center [0, 0] width 0 height 0
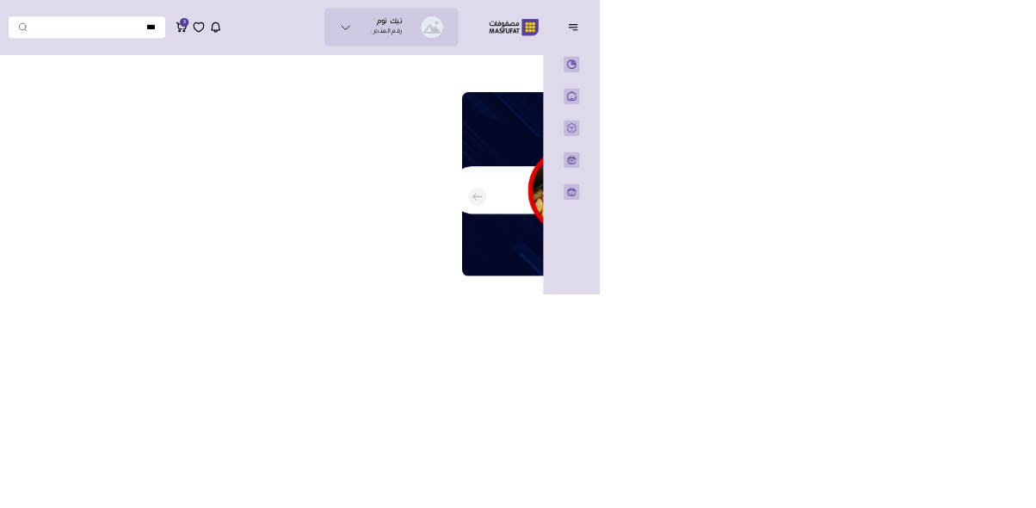
scroll to position [0, -754]
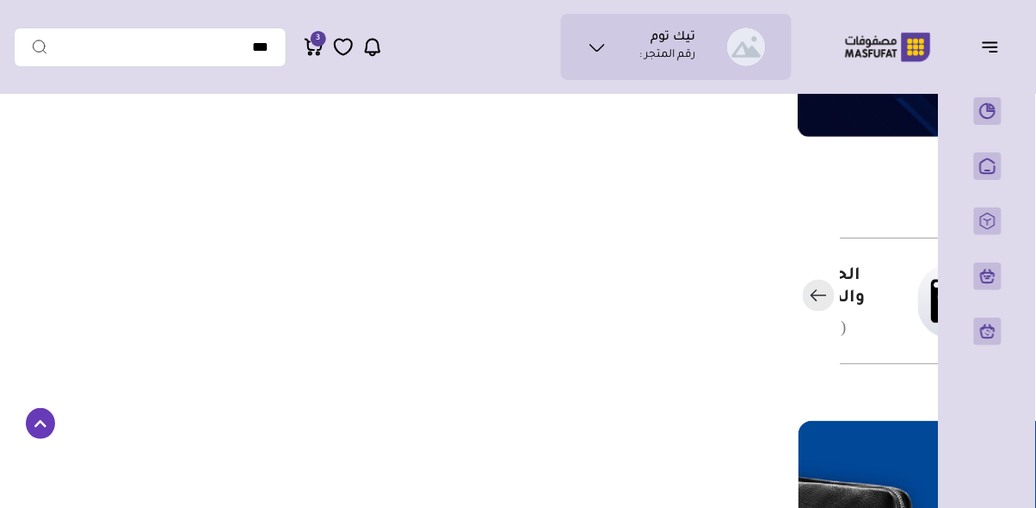
scroll to position [338, -754]
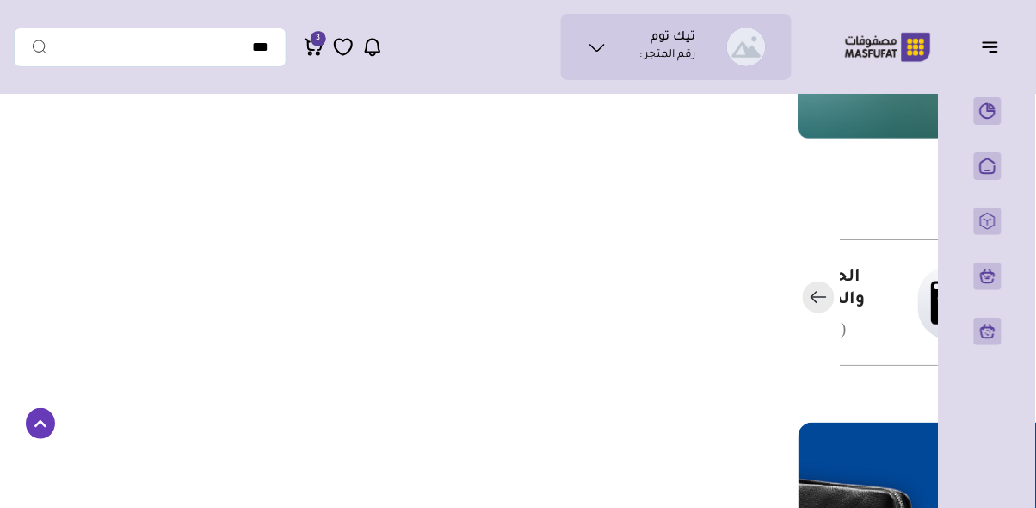
click at [990, 119] on rect at bounding box center [988, 111] width 28 height 28
click at [0, 0] on p "الرئيسية" at bounding box center [0, 0] width 0 height 0
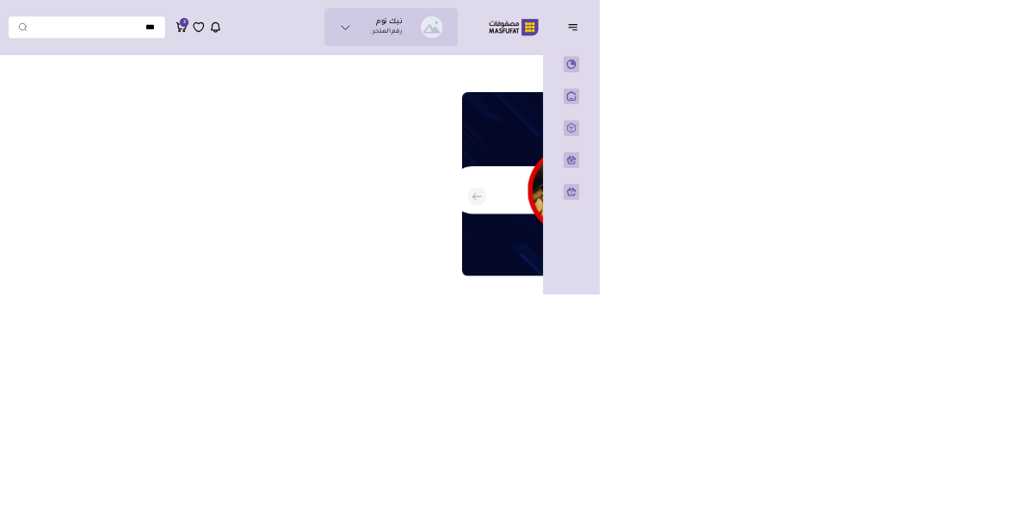
scroll to position [0, -754]
click at [991, 47] on icon "button" at bounding box center [991, 47] width 14 height 0
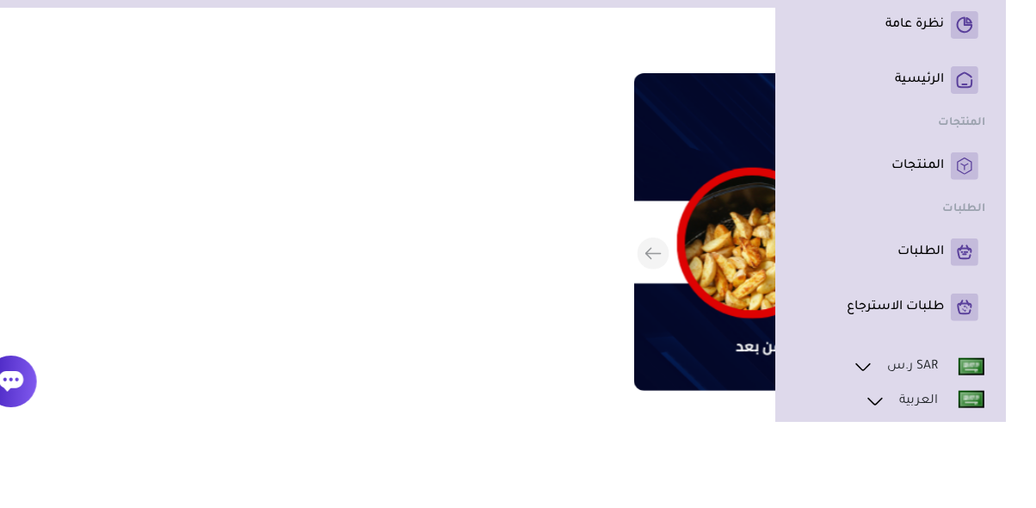
scroll to position [0, -620]
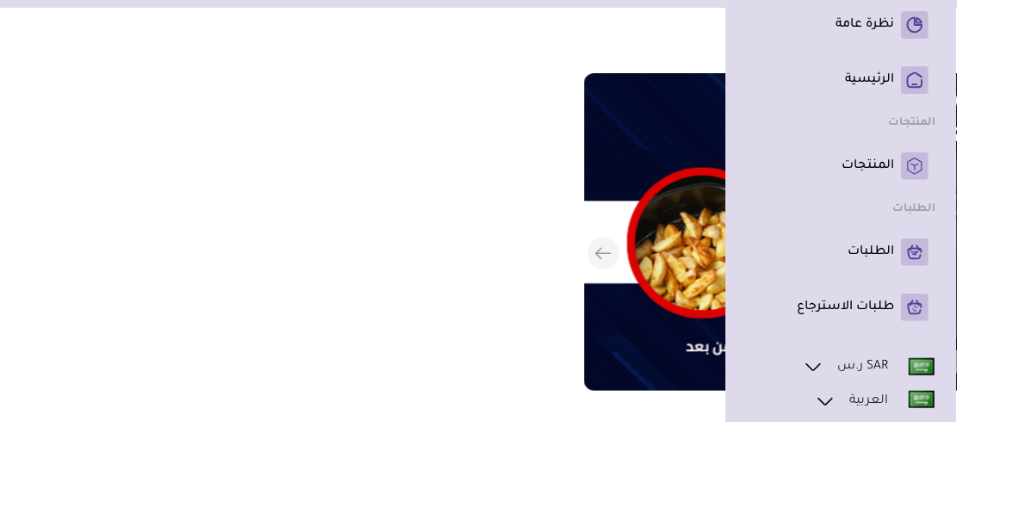
click at [679, 333] on button "التالي" at bounding box center [999, 340] width 699 height 362
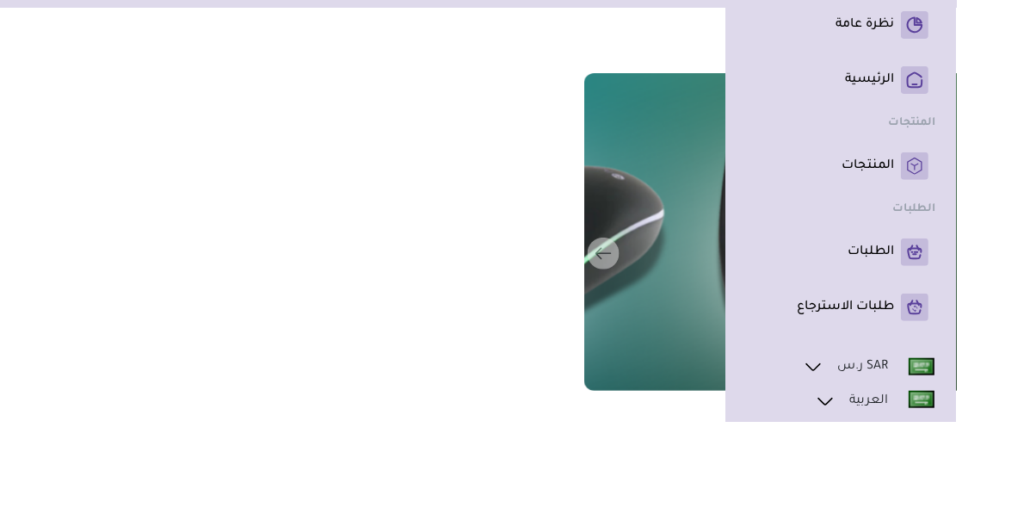
click at [688, 344] on button "التالي" at bounding box center [999, 340] width 699 height 362
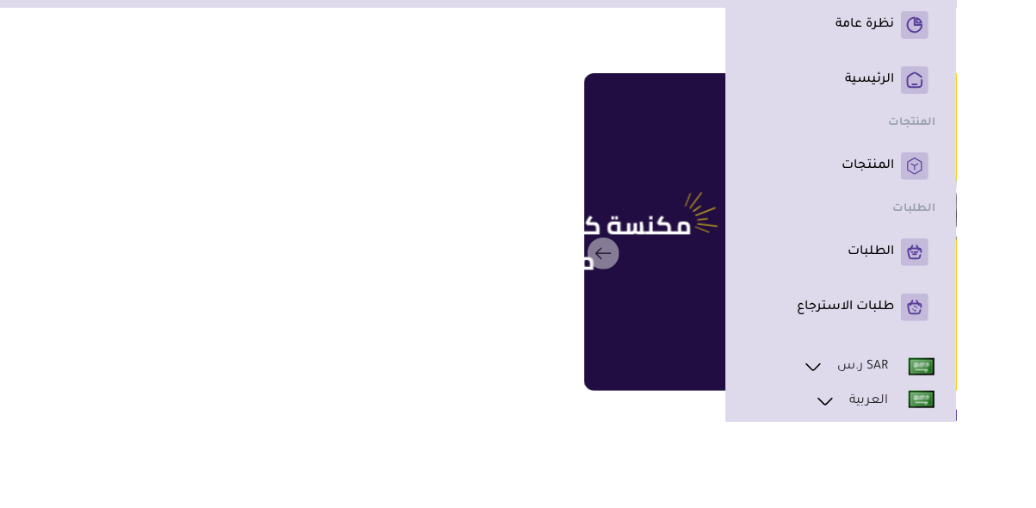
click at [746, 412] on button "التالي" at bounding box center [999, 340] width 699 height 362
click at [750, 424] on button "التالي" at bounding box center [999, 340] width 699 height 362
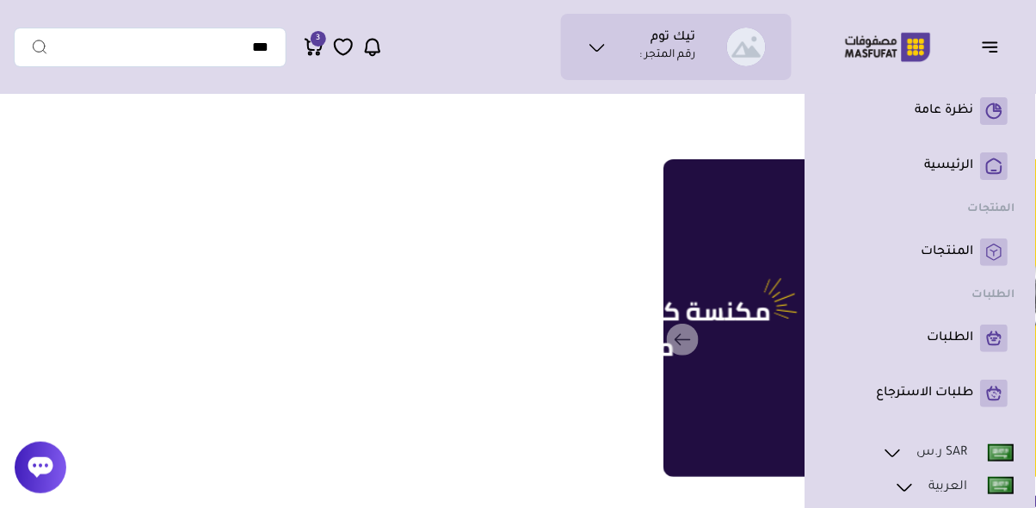
click at [993, 47] on icon "button" at bounding box center [991, 47] width 14 height 0
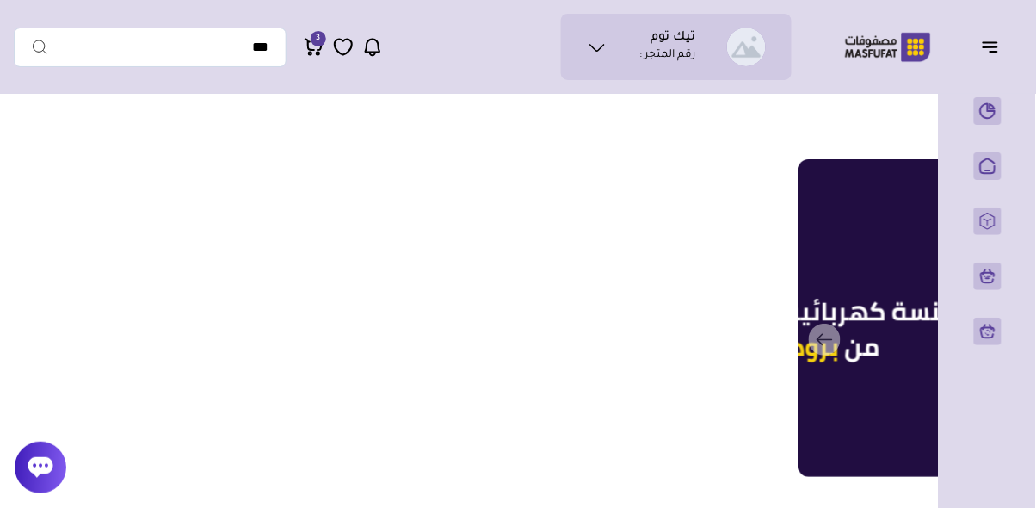
click at [989, 170] on rect at bounding box center [988, 166] width 28 height 28
click at [0, 0] on p "المنتجات" at bounding box center [0, 0] width 0 height 0
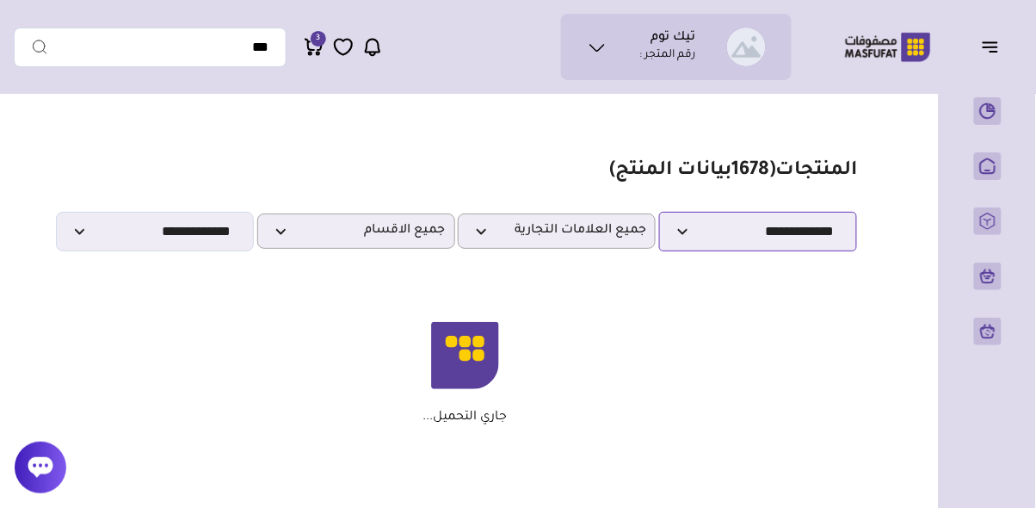
click at [680, 229] on select "**********" at bounding box center [758, 232] width 198 height 40
click at [785, 396] on div "جاري التحميل..." at bounding box center [466, 373] width 768 height 103
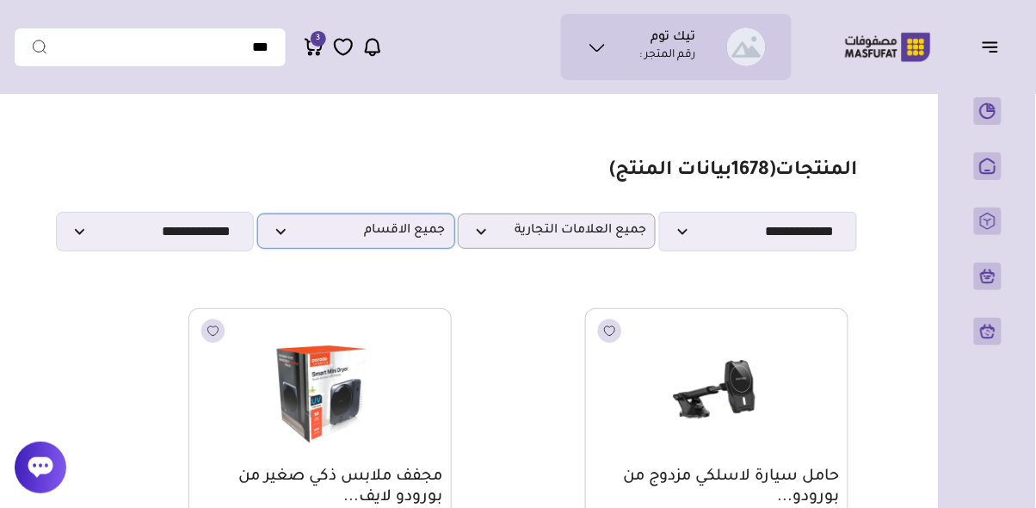
click at [278, 230] on span "جميع الاقسام" at bounding box center [356, 231] width 179 height 16
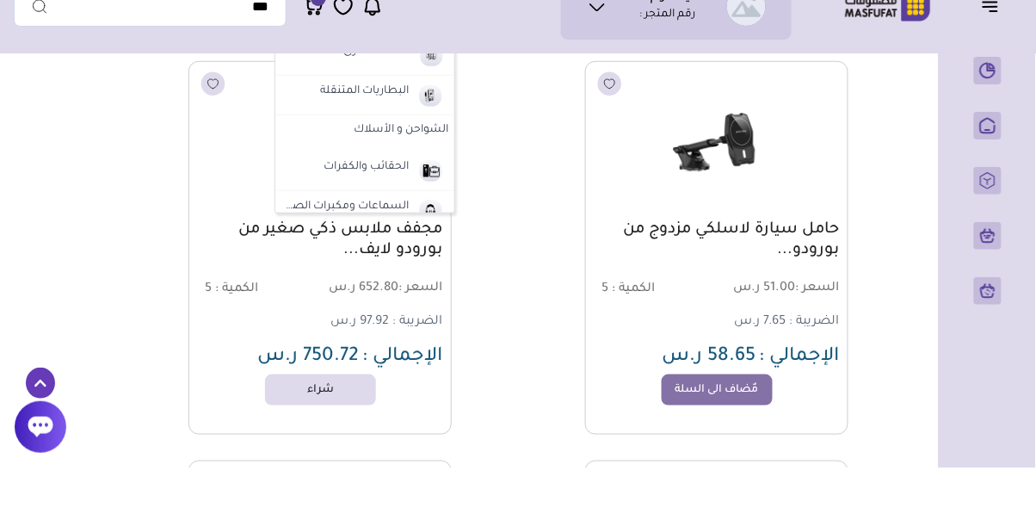
click at [387, 169] on label "الشواحن و الأسلاك" at bounding box center [364, 171] width 179 height 31
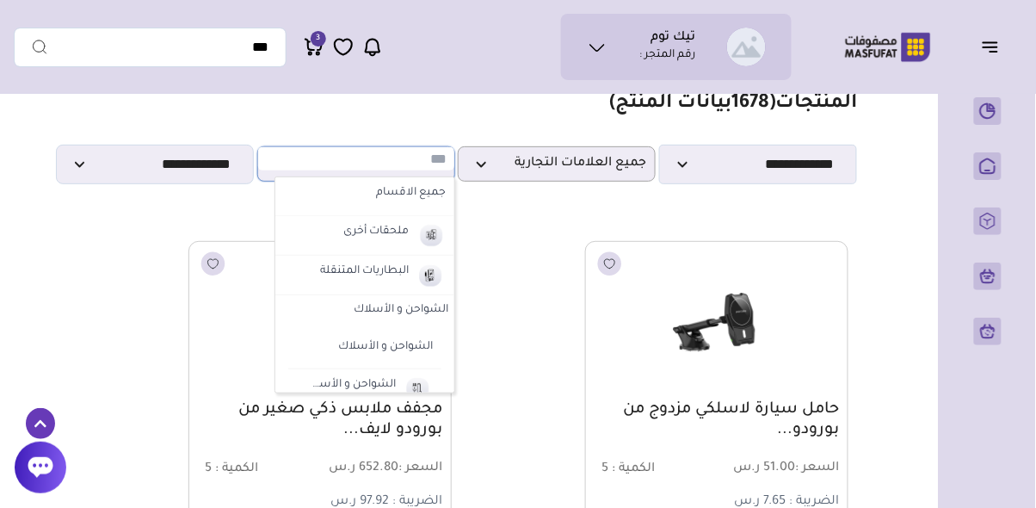
scroll to position [62, 0]
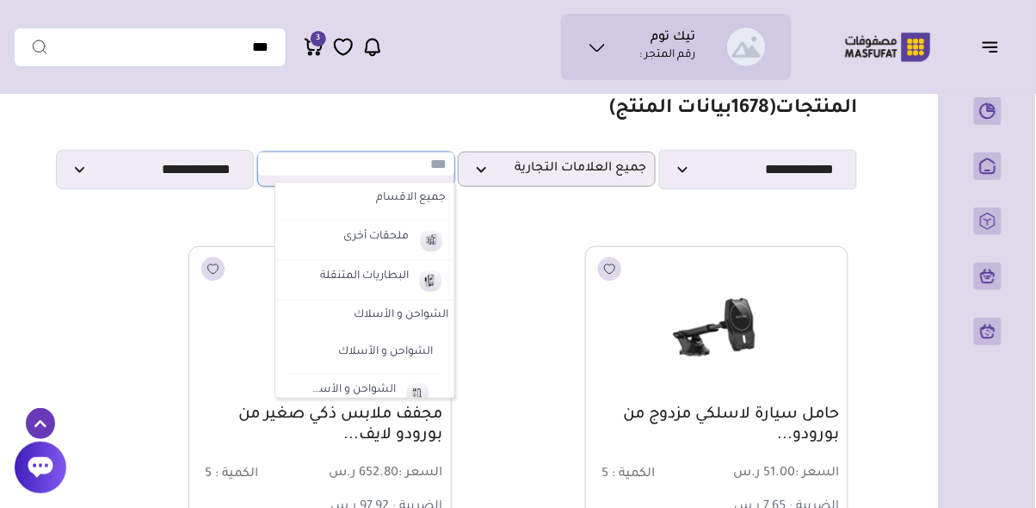
click at [385, 229] on label "ملحقات أخرى" at bounding box center [377, 237] width 71 height 22
select select "*"
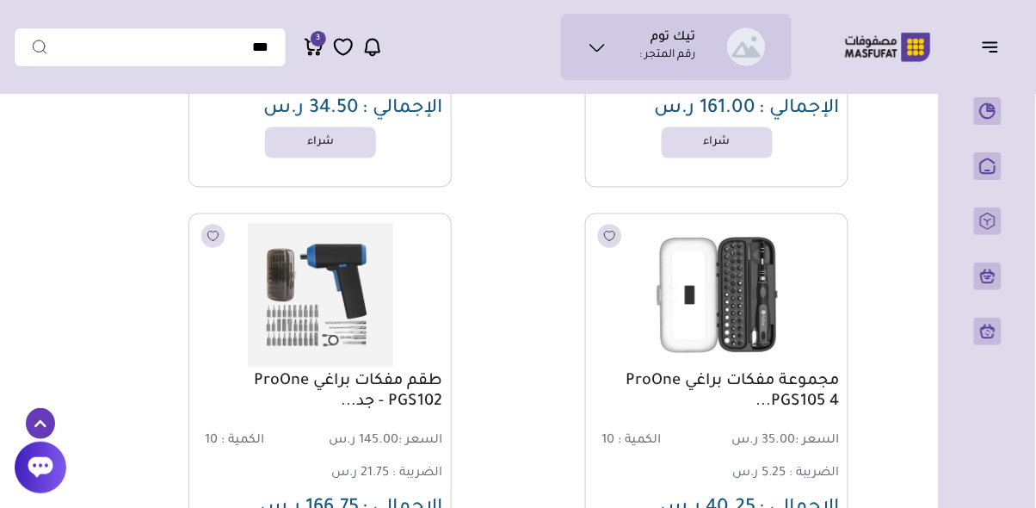
scroll to position [2114, 0]
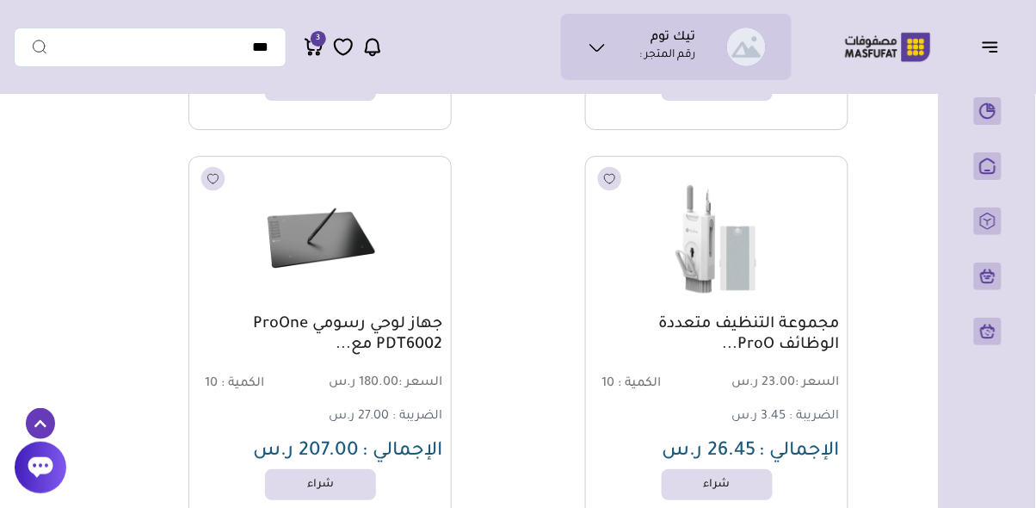
scroll to position [4148, 0]
click at [318, 38] on span "3" at bounding box center [319, 38] width 4 height 15
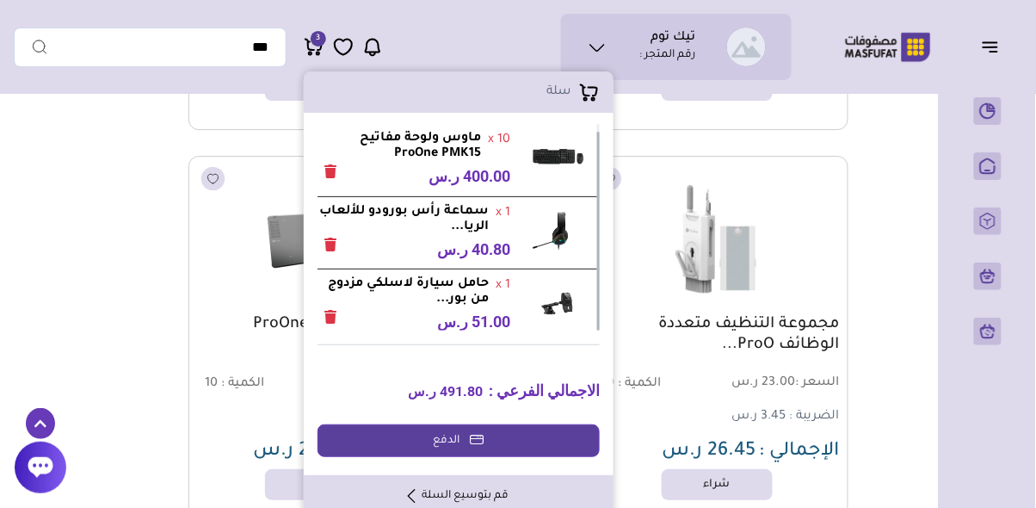
scroll to position [8, 0]
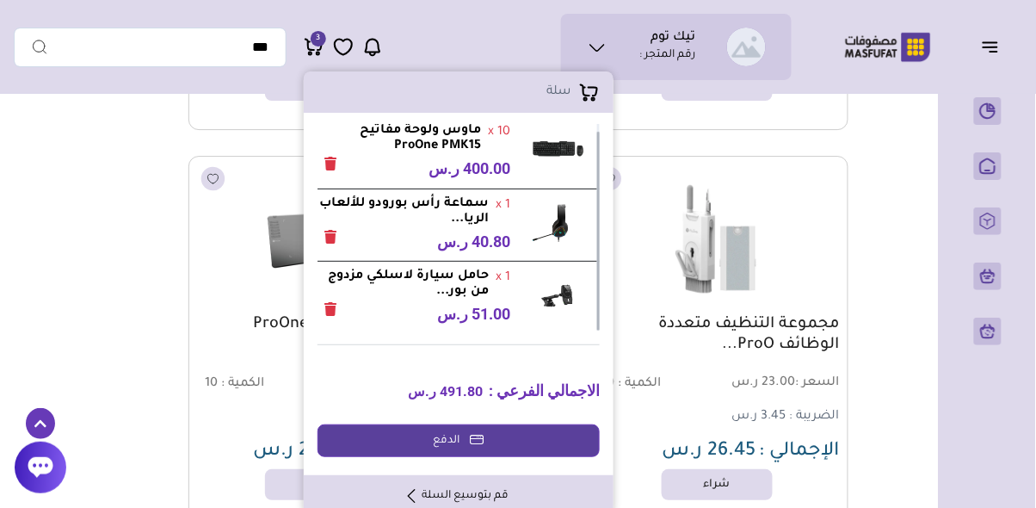
click at [453, 440] on link "الدفع" at bounding box center [459, 440] width 282 height 33
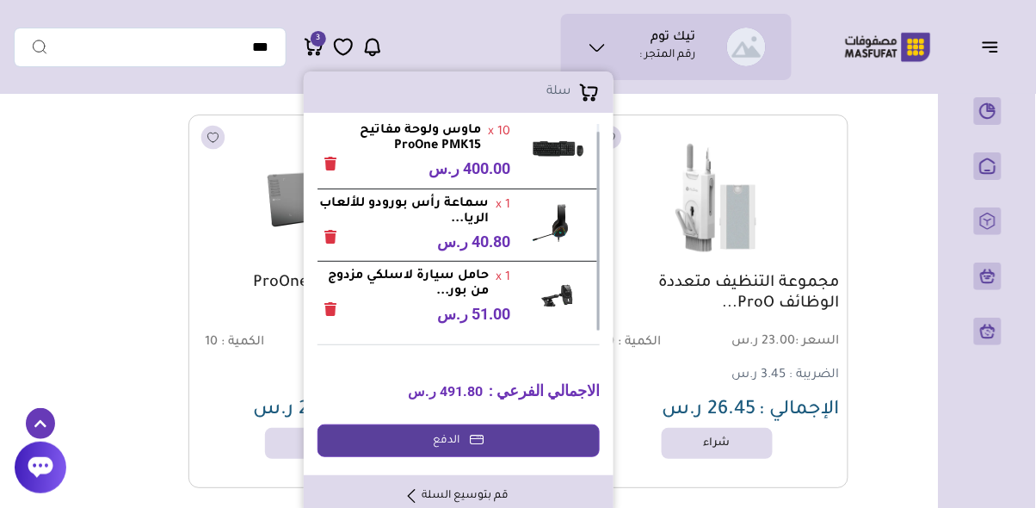
scroll to position [4230, 0]
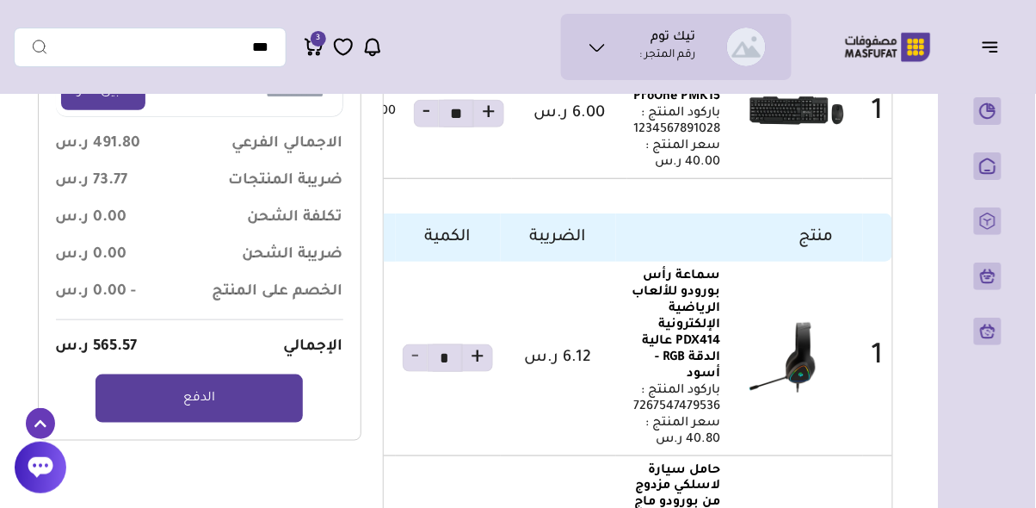
scroll to position [255, 0]
click at [190, 384] on link "الدفع" at bounding box center [199, 398] width 207 height 48
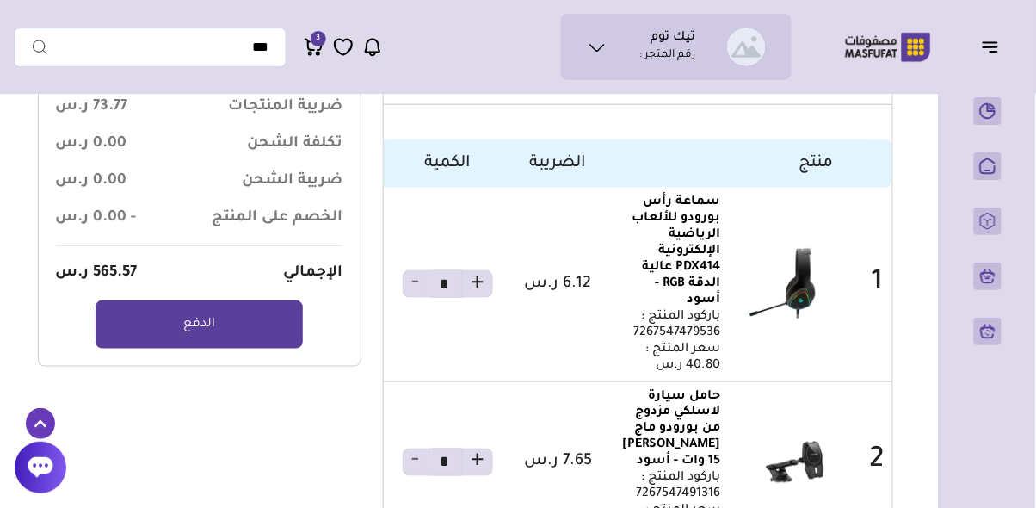
scroll to position [337, 0]
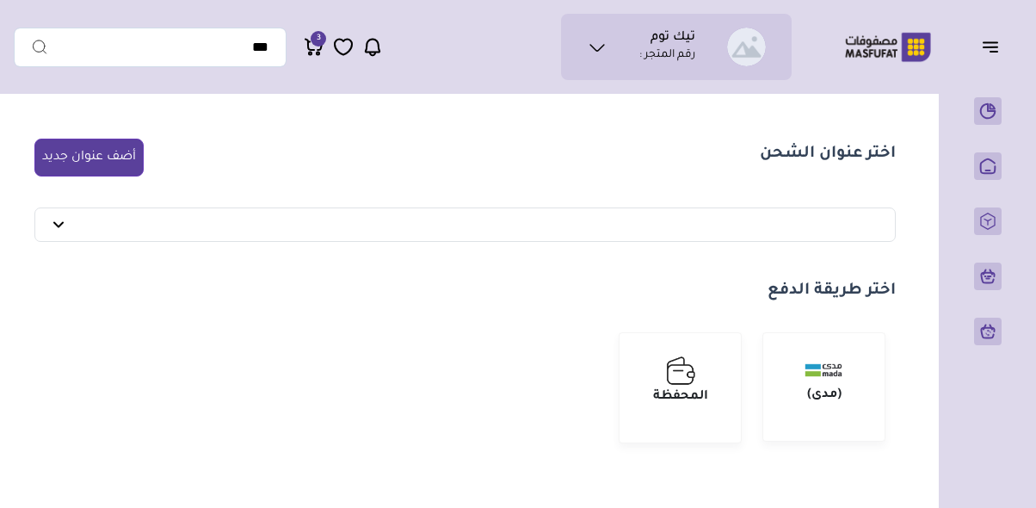
select select
click at [92, 146] on button "أضف عنوان جديد" at bounding box center [88, 158] width 109 height 38
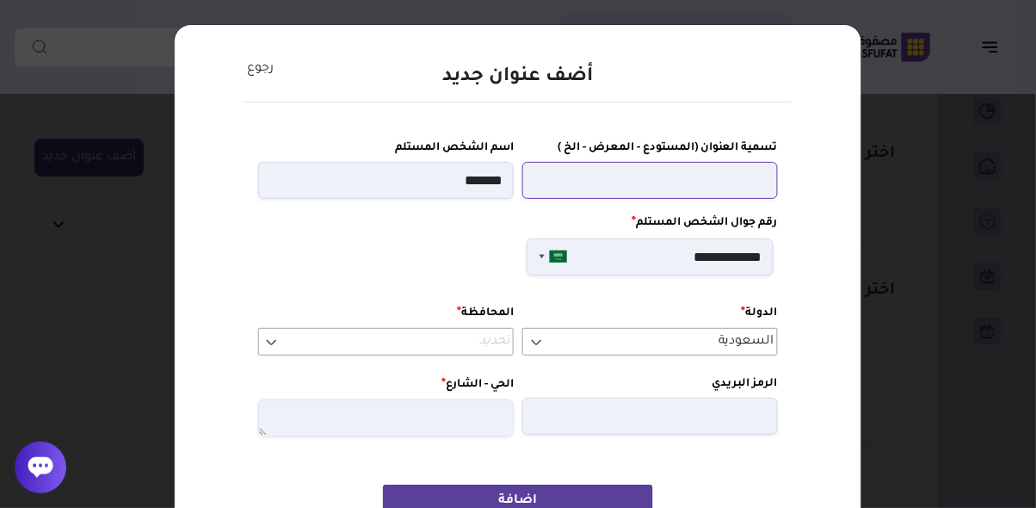
click at [723, 186] on input "text" at bounding box center [651, 180] width 256 height 37
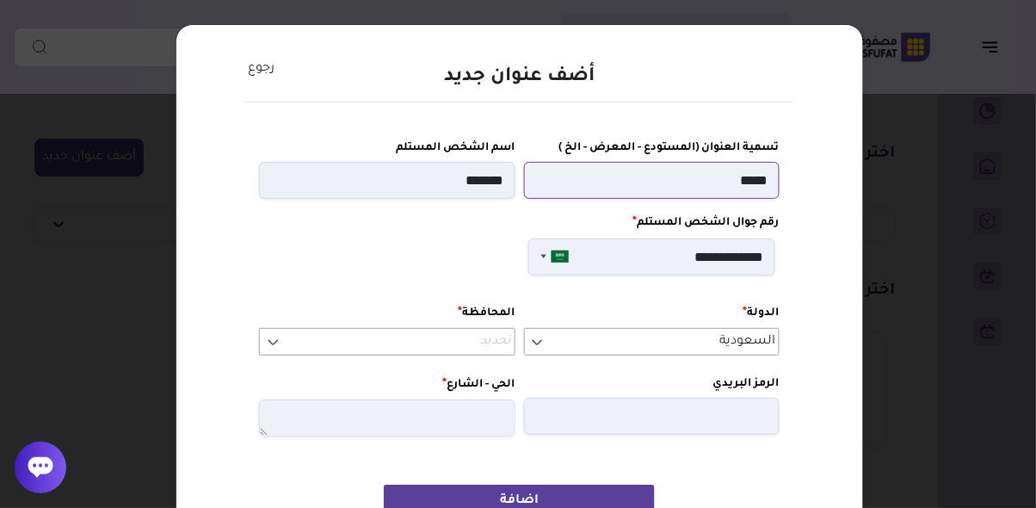
type input "*****"
click at [438, 184] on input "*******" at bounding box center [387, 180] width 256 height 37
type input "***"
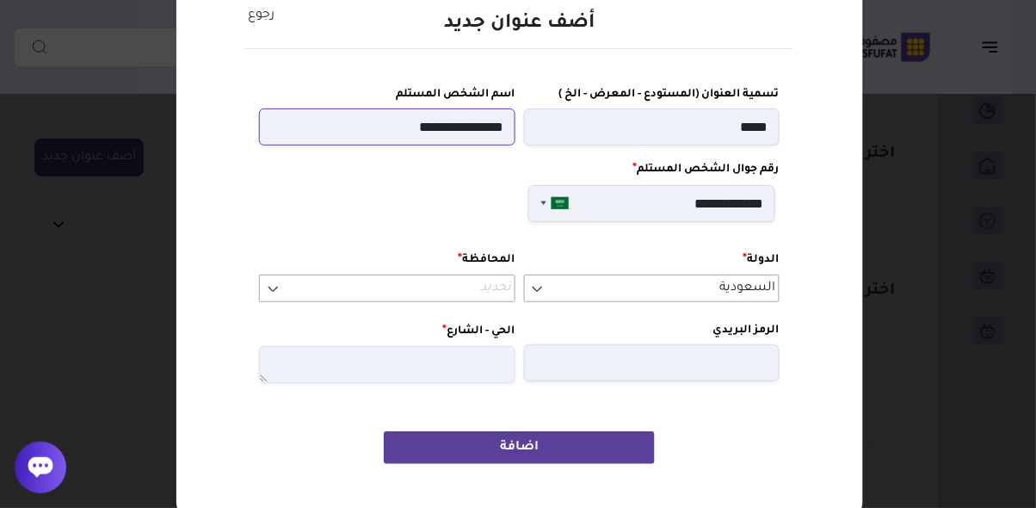
scroll to position [89, 0]
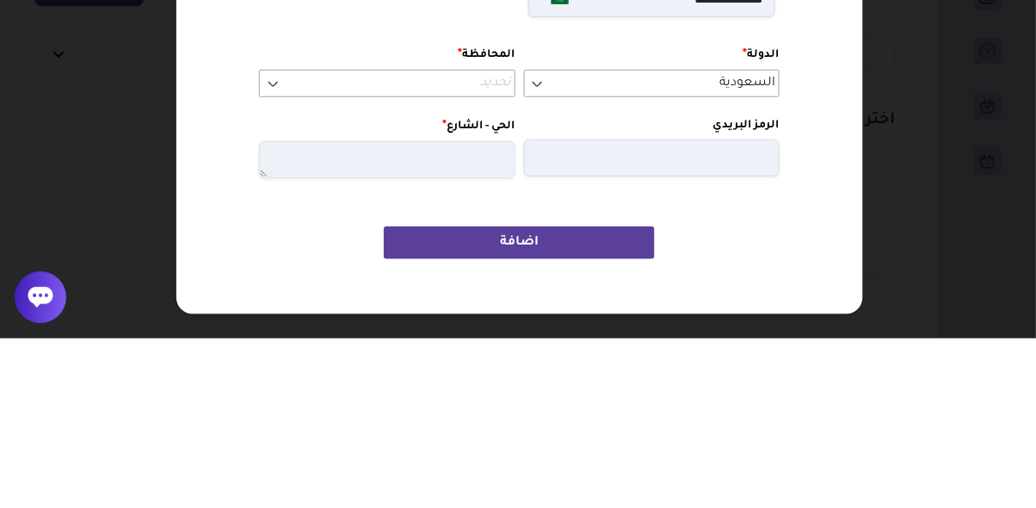
type input "**********"
click at [467, 257] on span "تحديد" at bounding box center [387, 253] width 249 height 21
type input "*****"
click at [394, 289] on em "الدرب" at bounding box center [395, 285] width 31 height 14
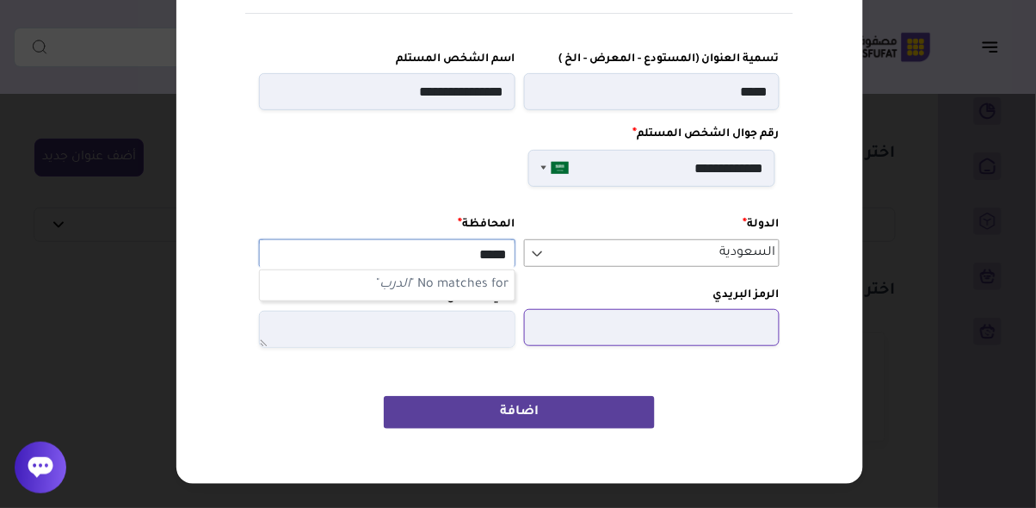
click at [665, 331] on input "الرمز البريدي" at bounding box center [652, 327] width 256 height 37
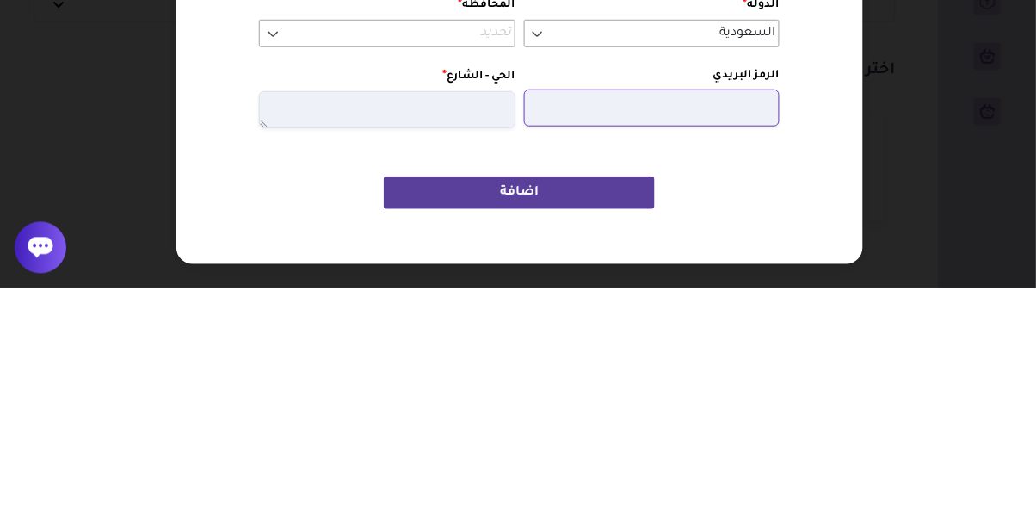
type input "*****"
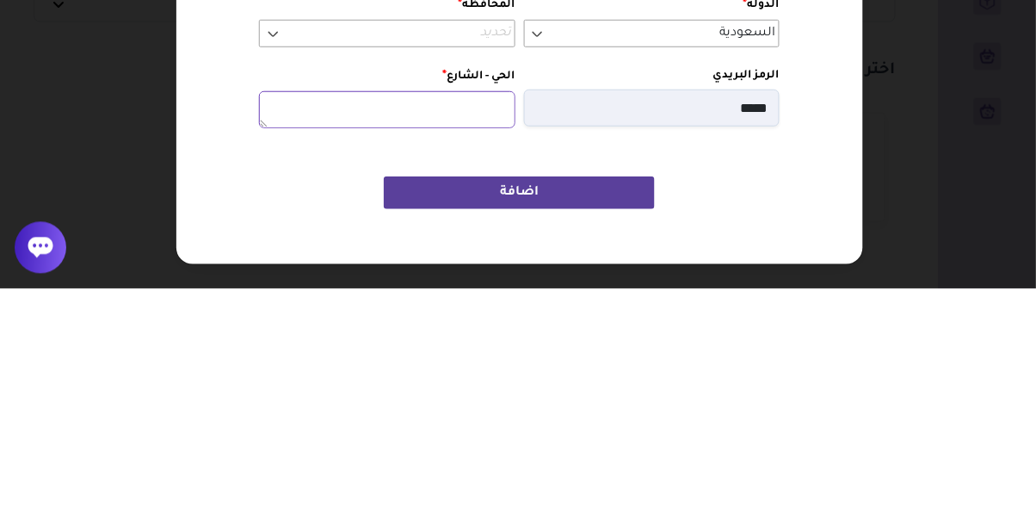
type textarea "*****"
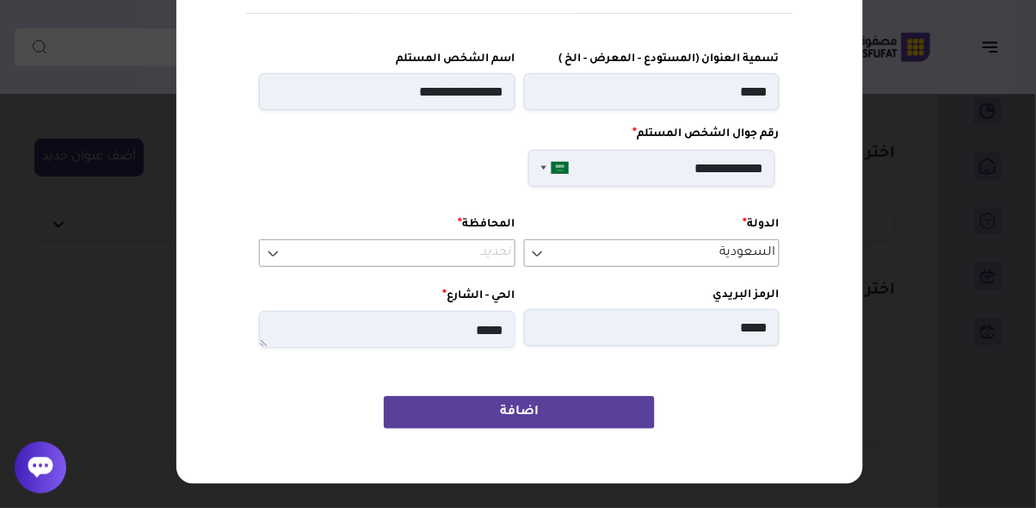
click at [525, 414] on button "اضافة" at bounding box center [519, 412] width 270 height 33
click at [269, 256] on icon at bounding box center [273, 253] width 14 height 14
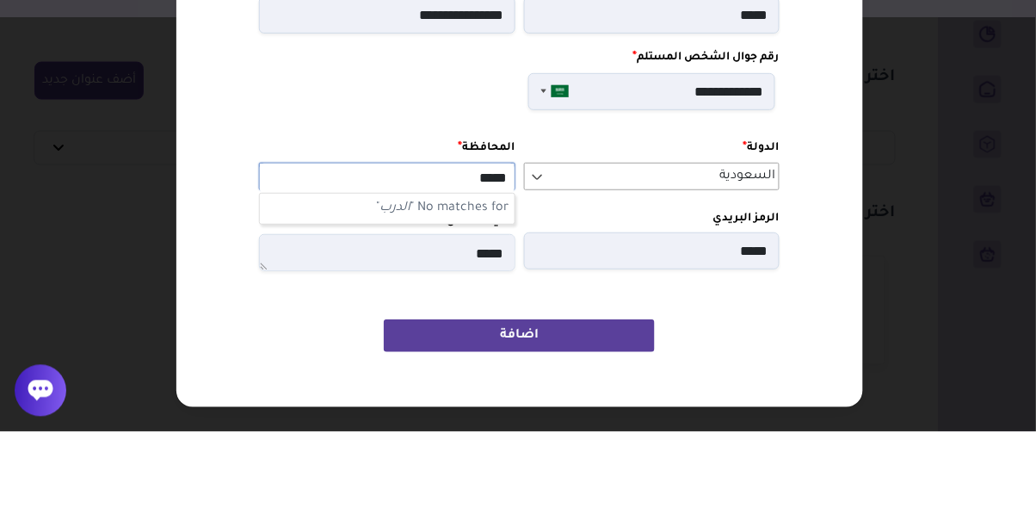
type input "*****"
click at [524, 408] on button "اضافة" at bounding box center [519, 412] width 270 height 33
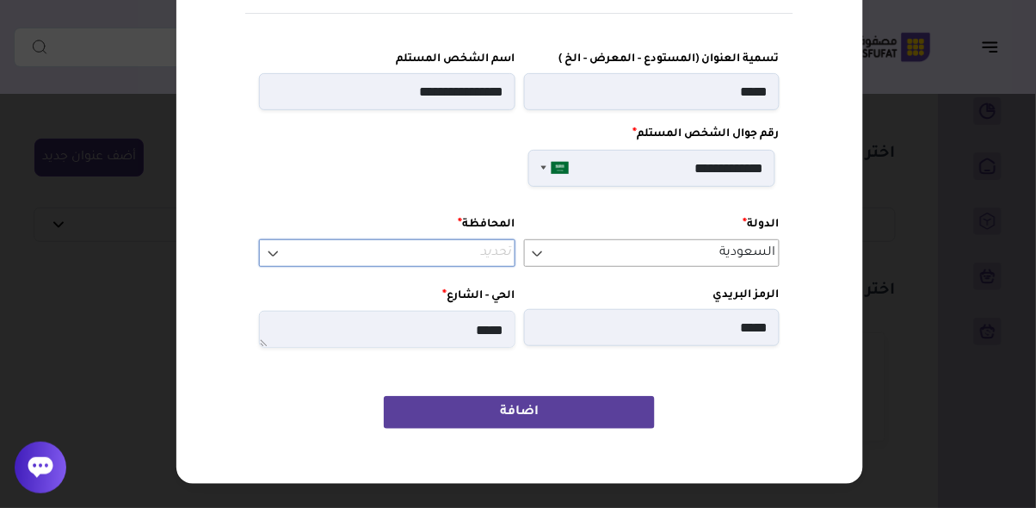
click at [270, 251] on icon at bounding box center [273, 253] width 14 height 14
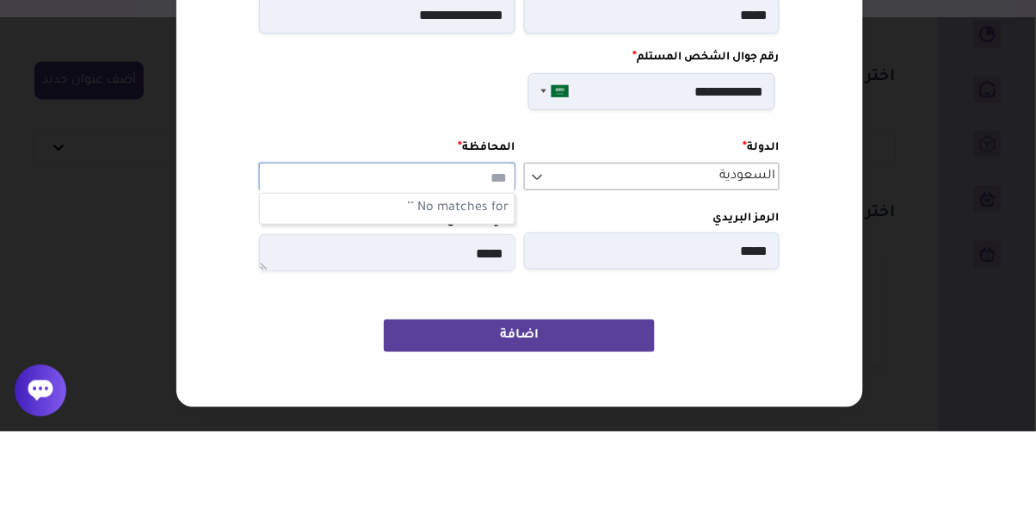
type input "*"
click at [479, 246] on input "text" at bounding box center [387, 254] width 254 height 29
type input "******"
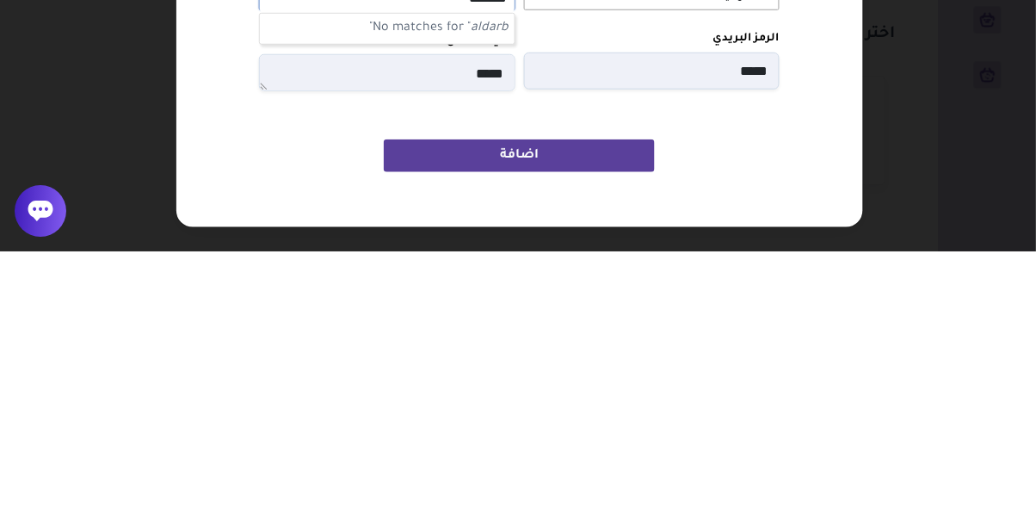
click at [523, 413] on button "اضافة" at bounding box center [519, 412] width 270 height 33
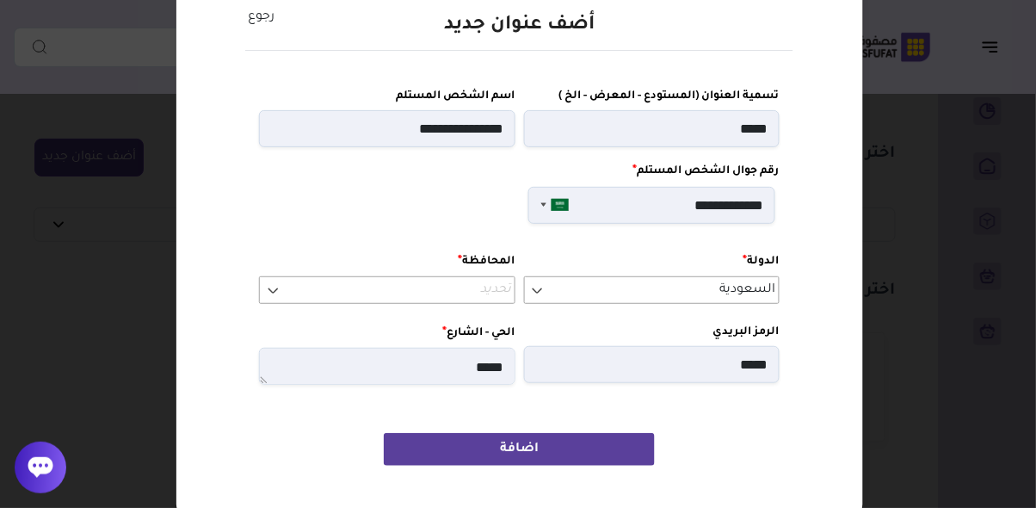
scroll to position [0, 0]
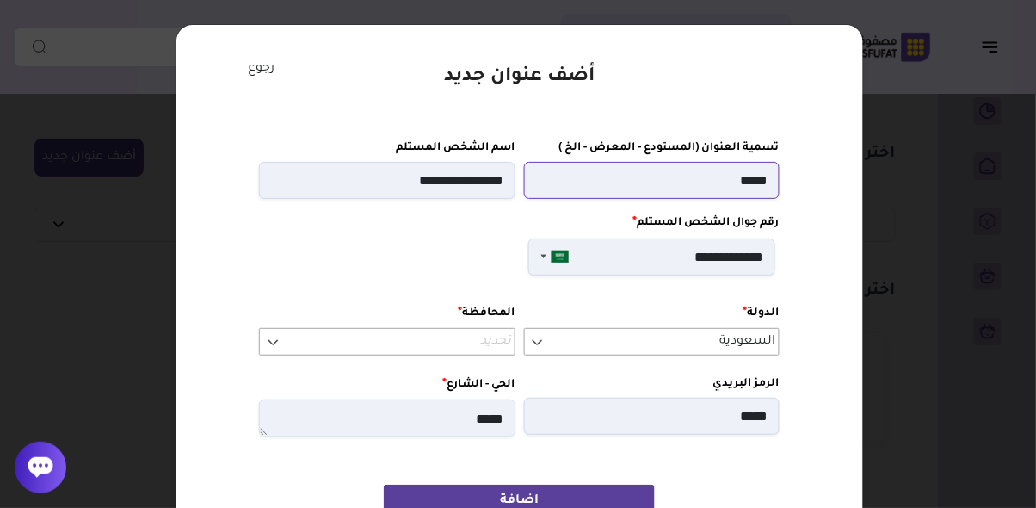
click at [712, 176] on input "*****" at bounding box center [652, 180] width 256 height 37
type input "**********"
click at [826, 180] on div "**********" at bounding box center [520, 298] width 689 height 549
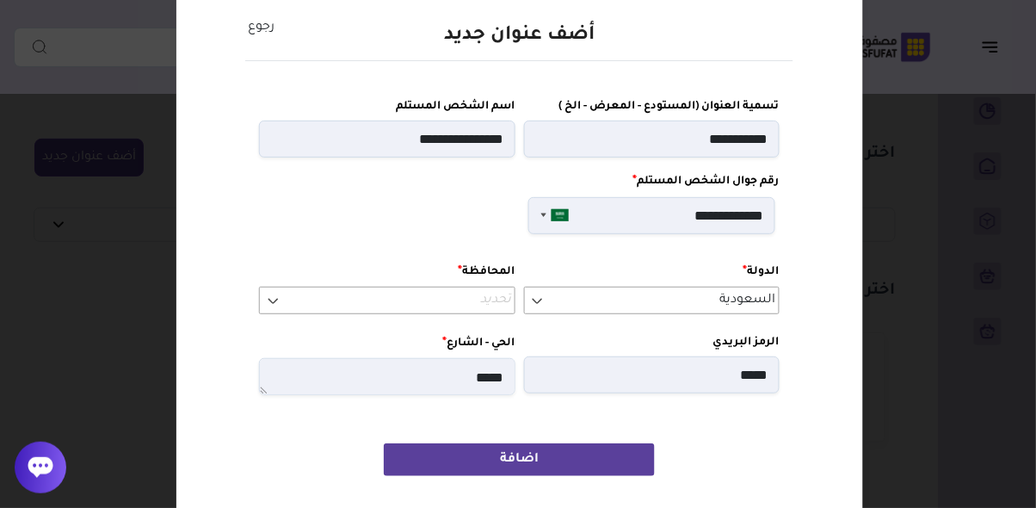
scroll to position [42, 0]
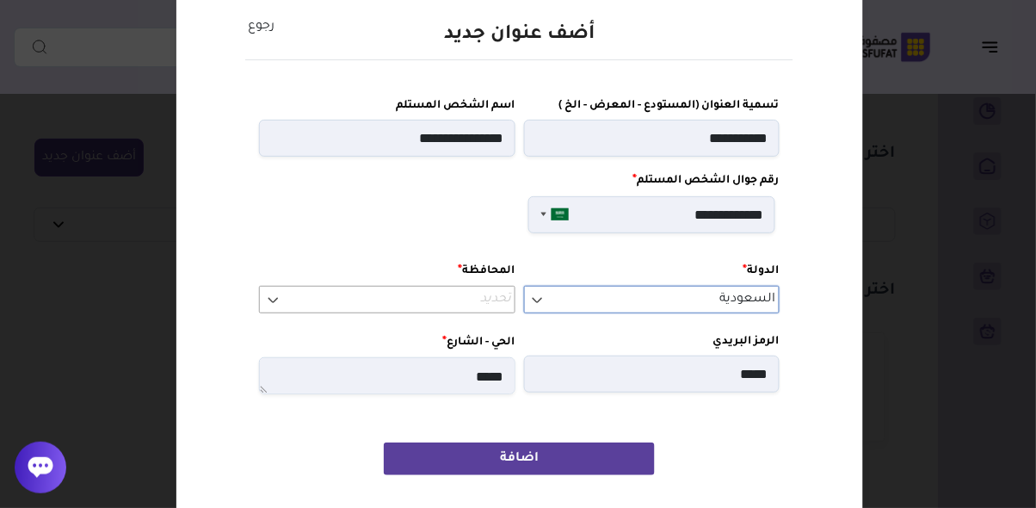
click at [566, 302] on span "السعودية" at bounding box center [652, 299] width 249 height 21
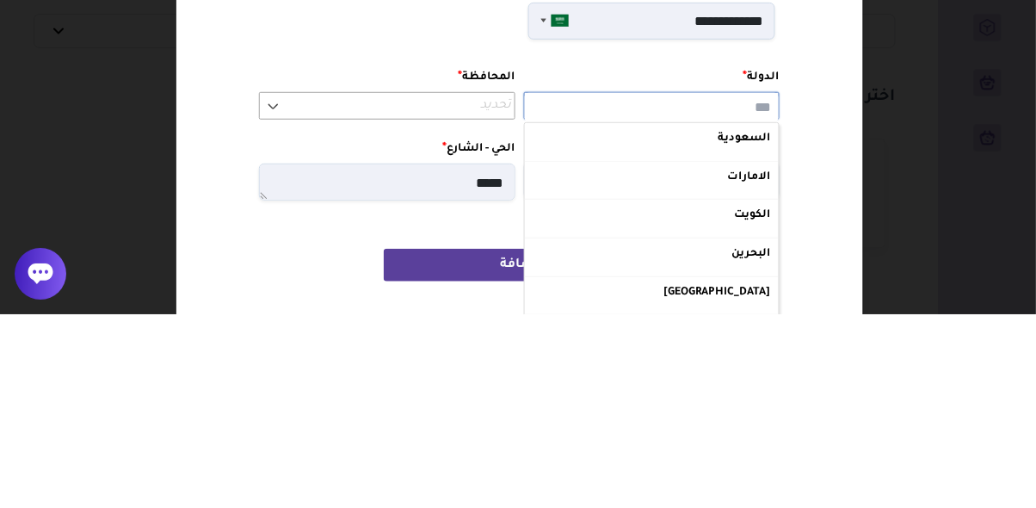
click at [745, 336] on label "السعودية" at bounding box center [652, 333] width 244 height 22
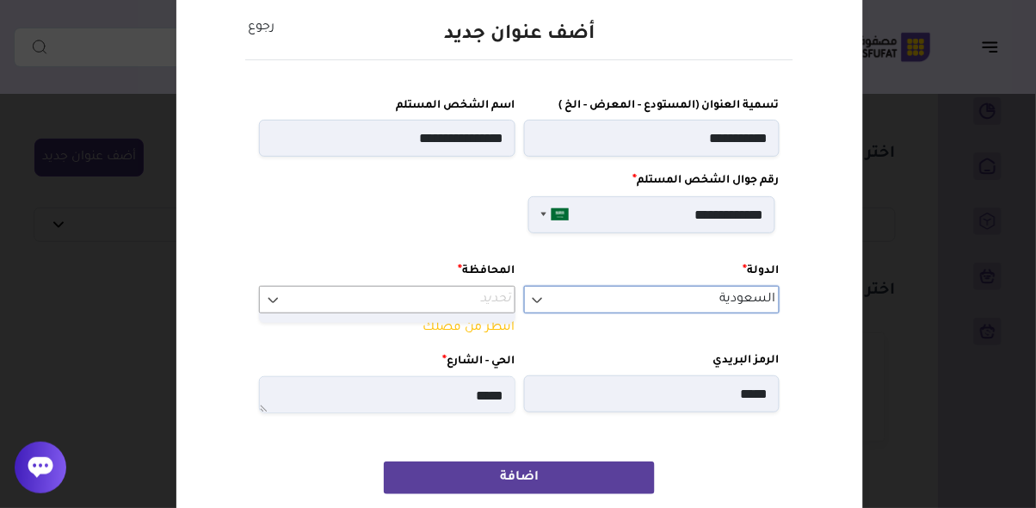
select select "*"
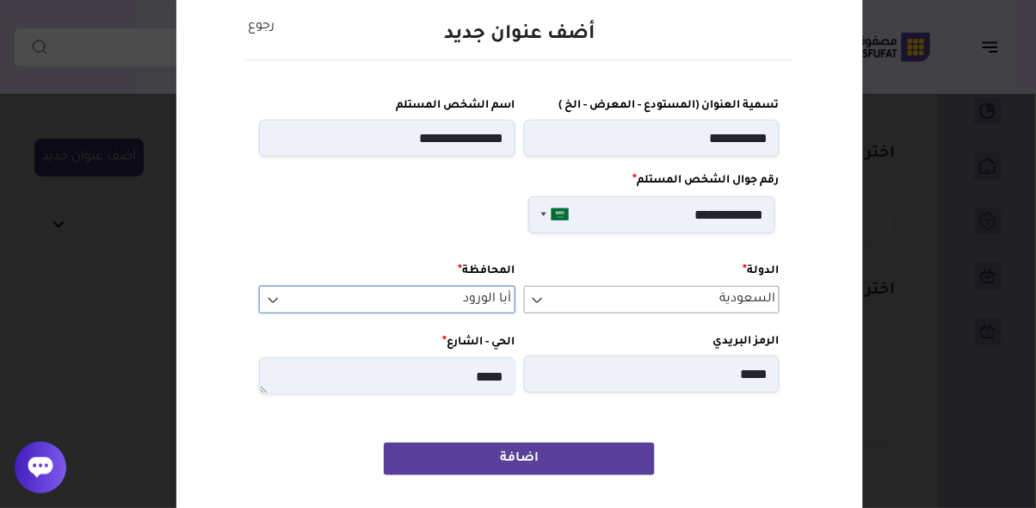
click at [418, 303] on span "أبا الورود" at bounding box center [387, 299] width 249 height 21
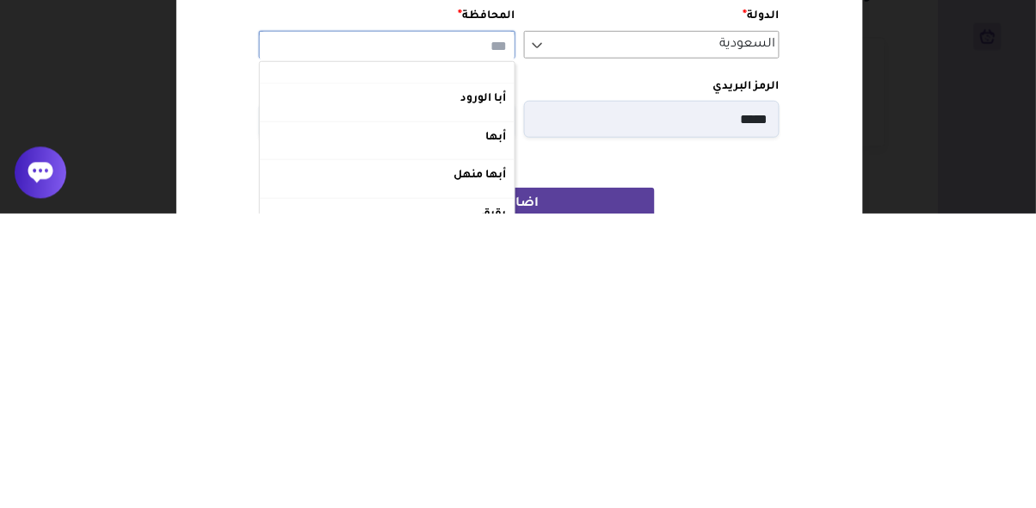
scroll to position [0, 0]
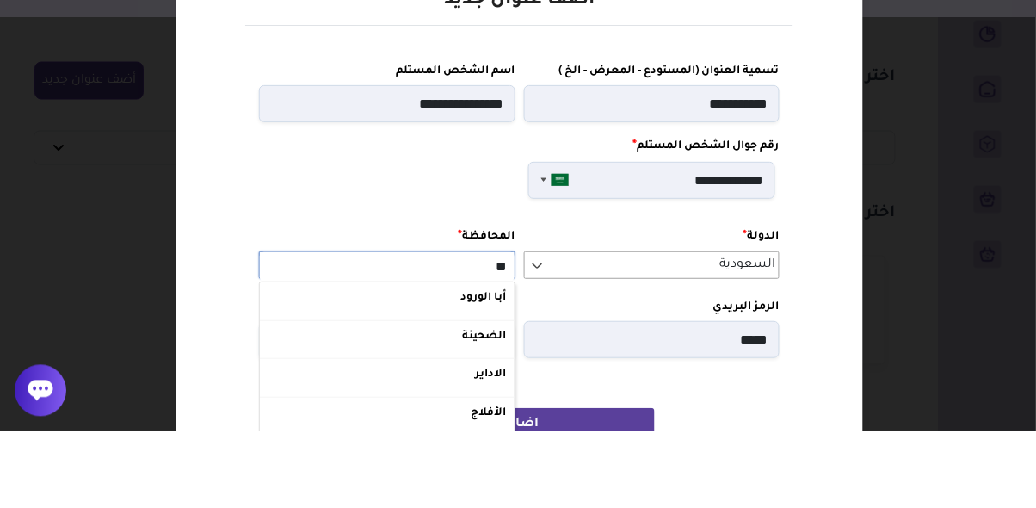
type input "*"
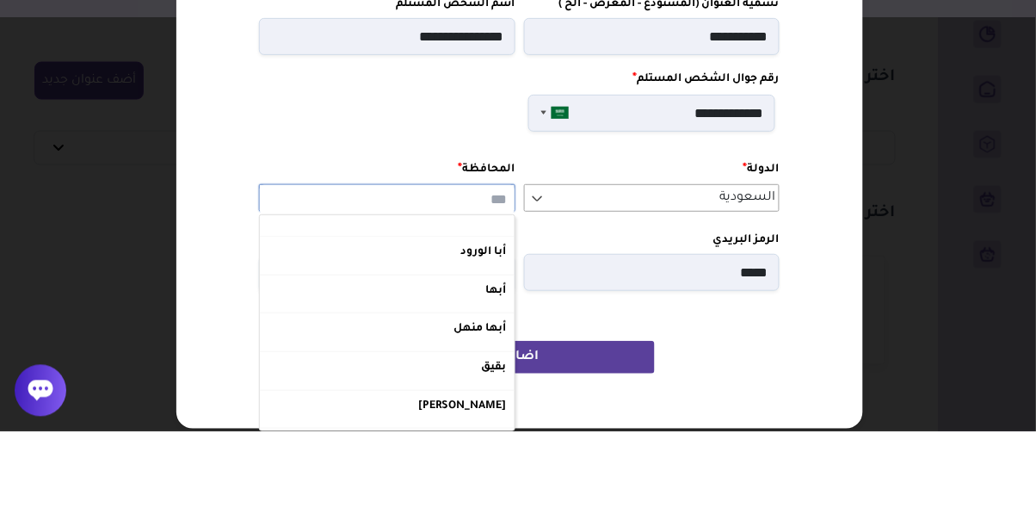
scroll to position [68, 0]
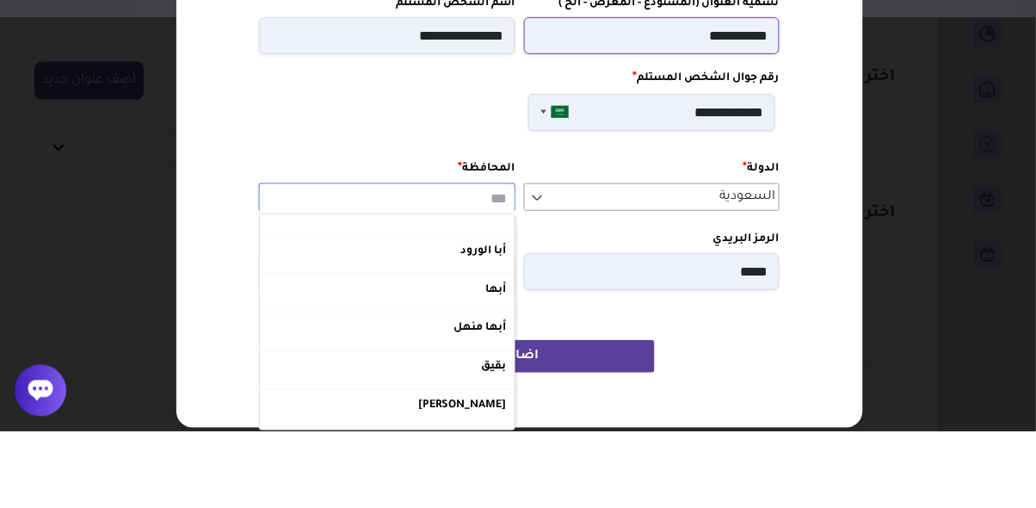
click at [696, 109] on input "**********" at bounding box center [652, 112] width 256 height 37
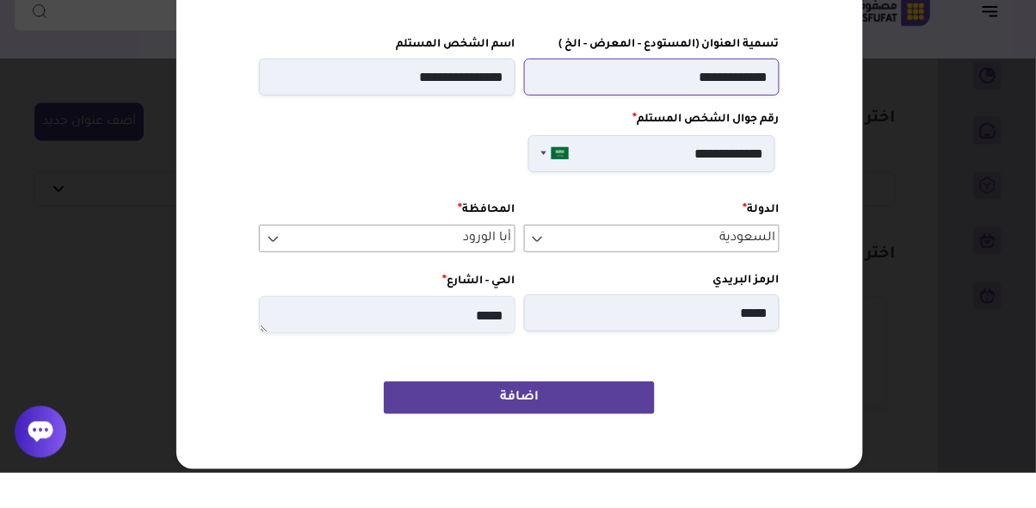
type input "**********"
click at [725, 458] on div "اضافة" at bounding box center [519, 433] width 541 height 60
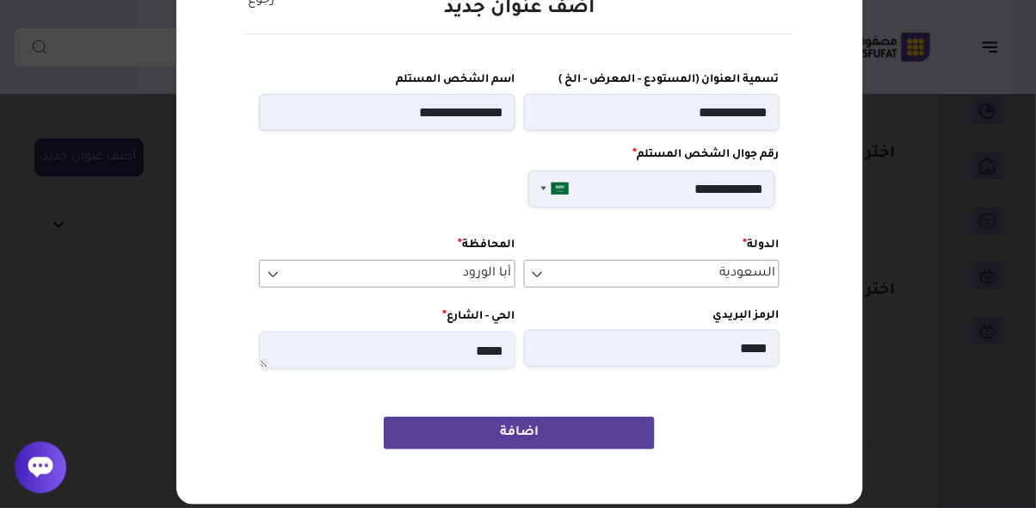
click at [533, 430] on button "اضافة" at bounding box center [519, 433] width 270 height 33
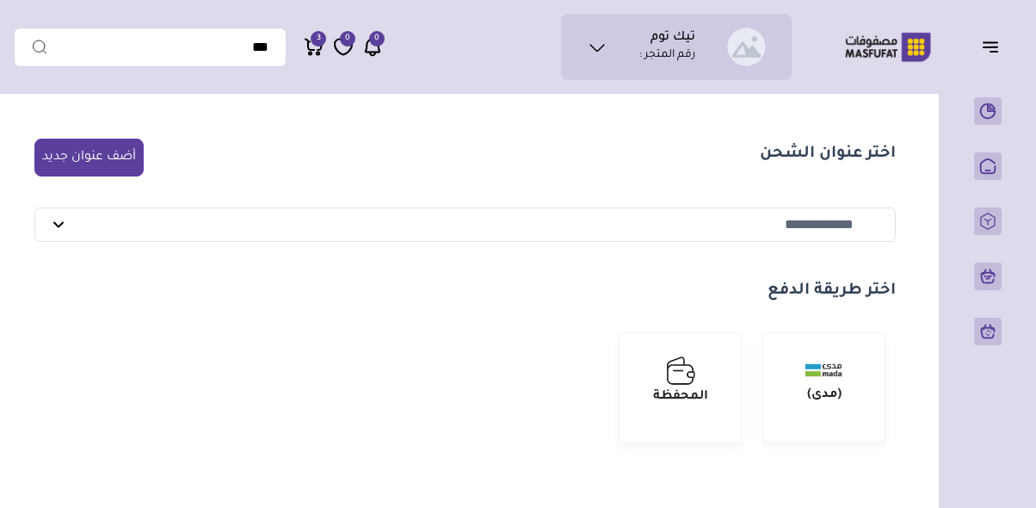
select select "******"
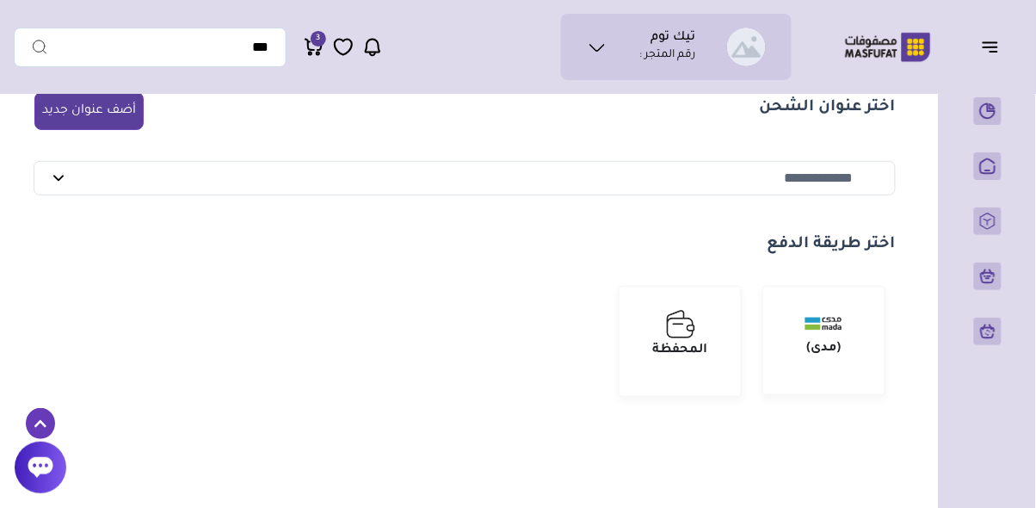
scroll to position [46, 0]
click at [820, 351] on strong "(مدى)" at bounding box center [824, 350] width 34 height 14
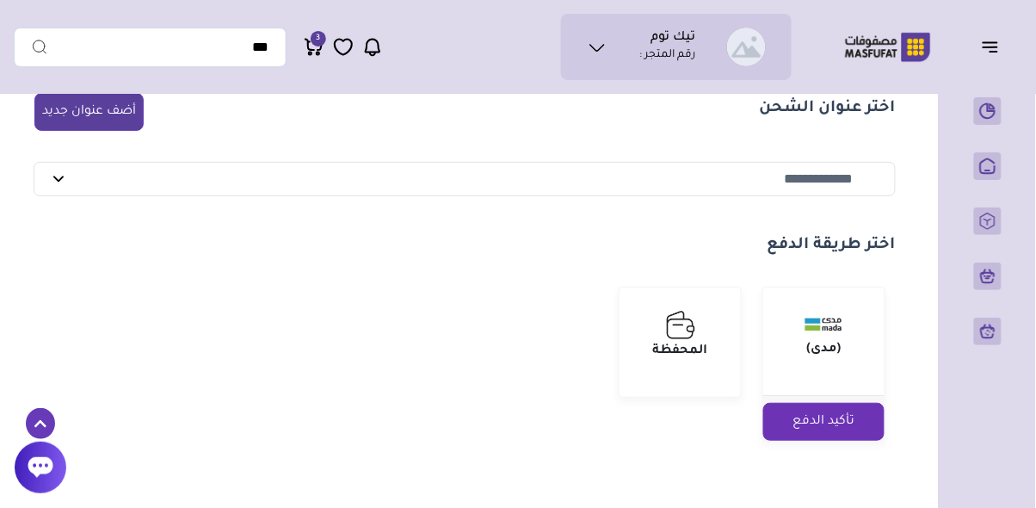
click at [838, 426] on button "تأكيد الدفع" at bounding box center [824, 422] width 121 height 38
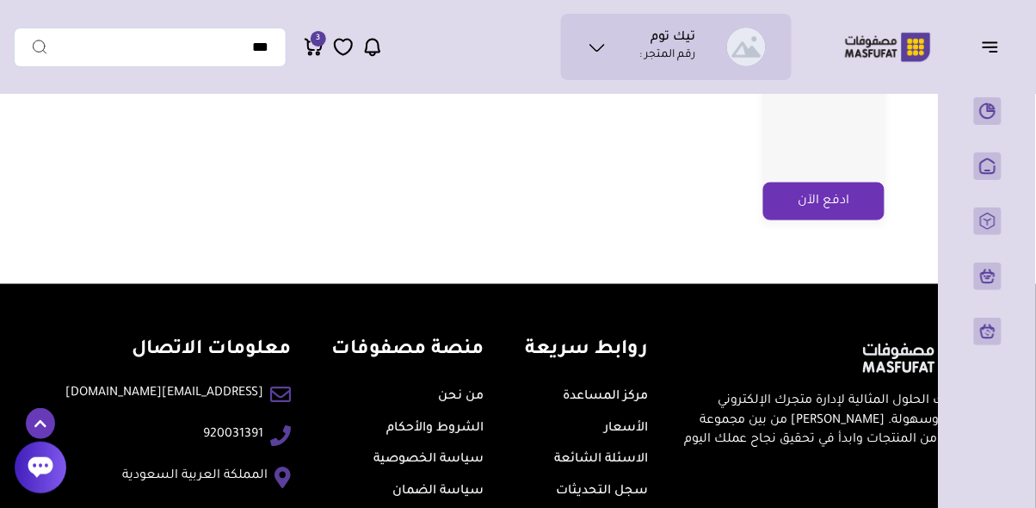
scroll to position [0, 0]
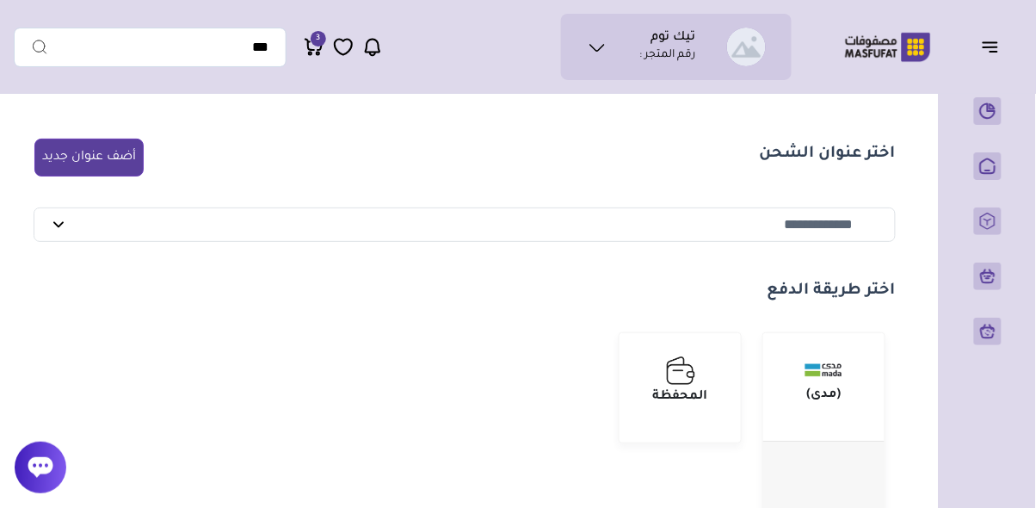
click at [681, 385] on img "submit" at bounding box center [681, 371] width 32 height 32
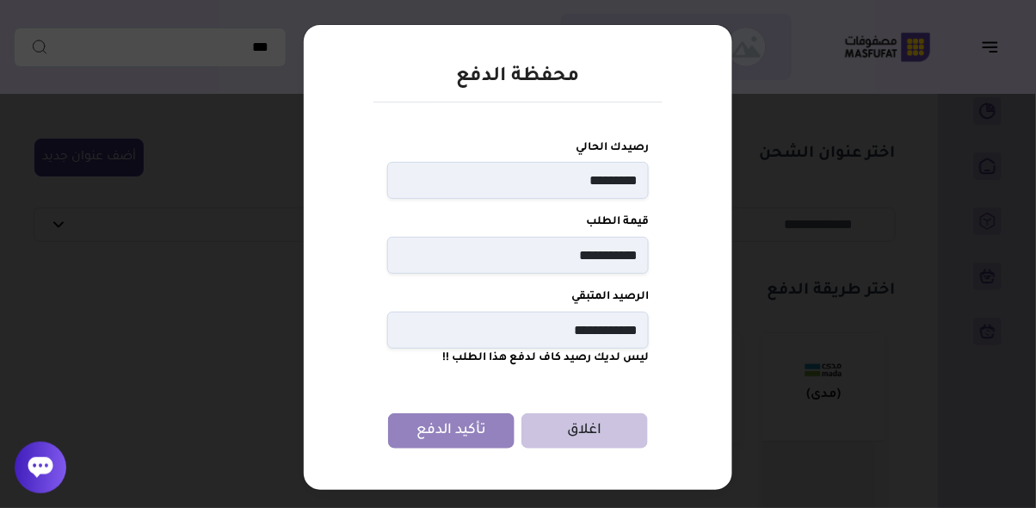
click at [592, 427] on button "اغلاق" at bounding box center [585, 430] width 127 height 35
